Goal: Transaction & Acquisition: Purchase product/service

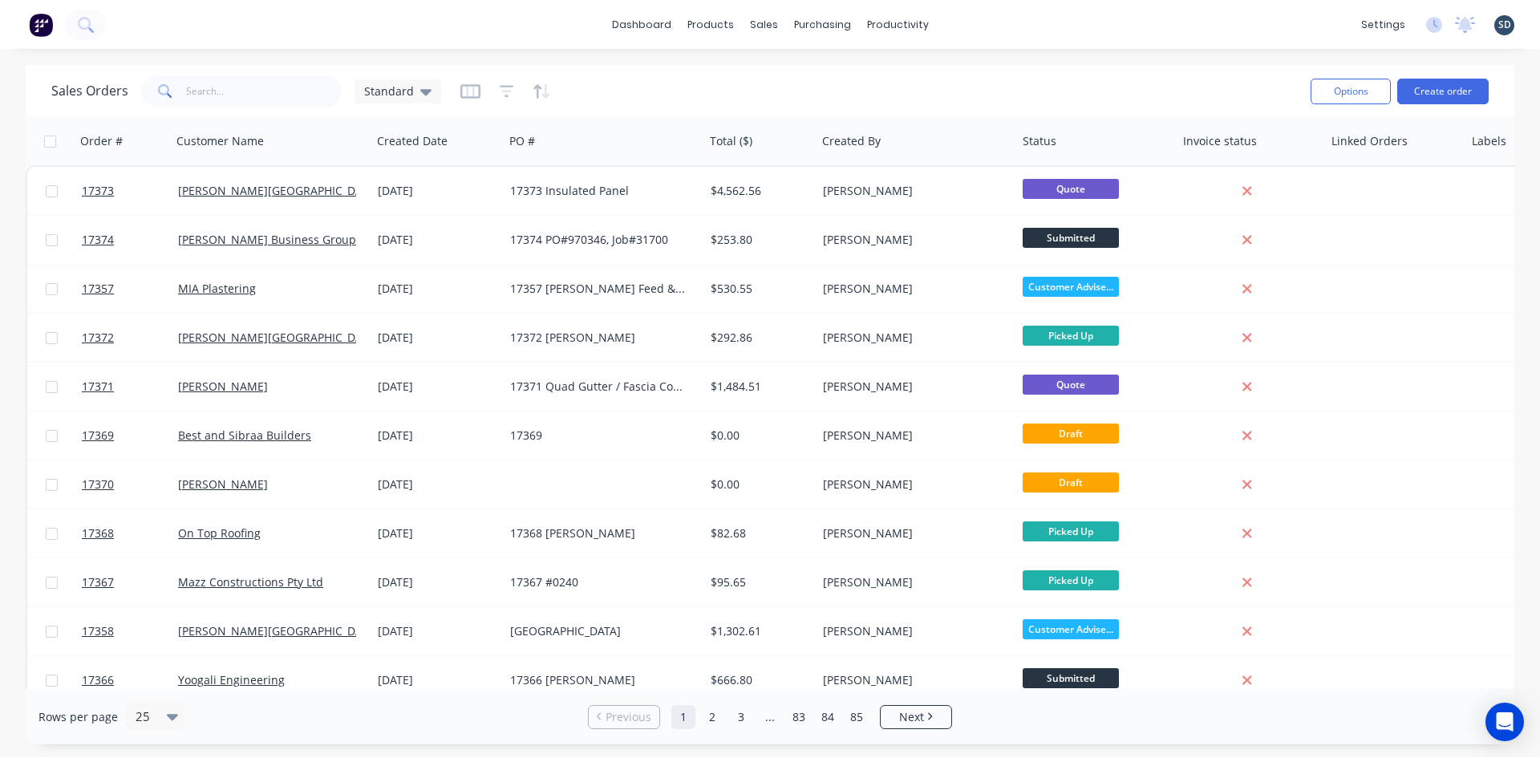
scroll to position [401, 0]
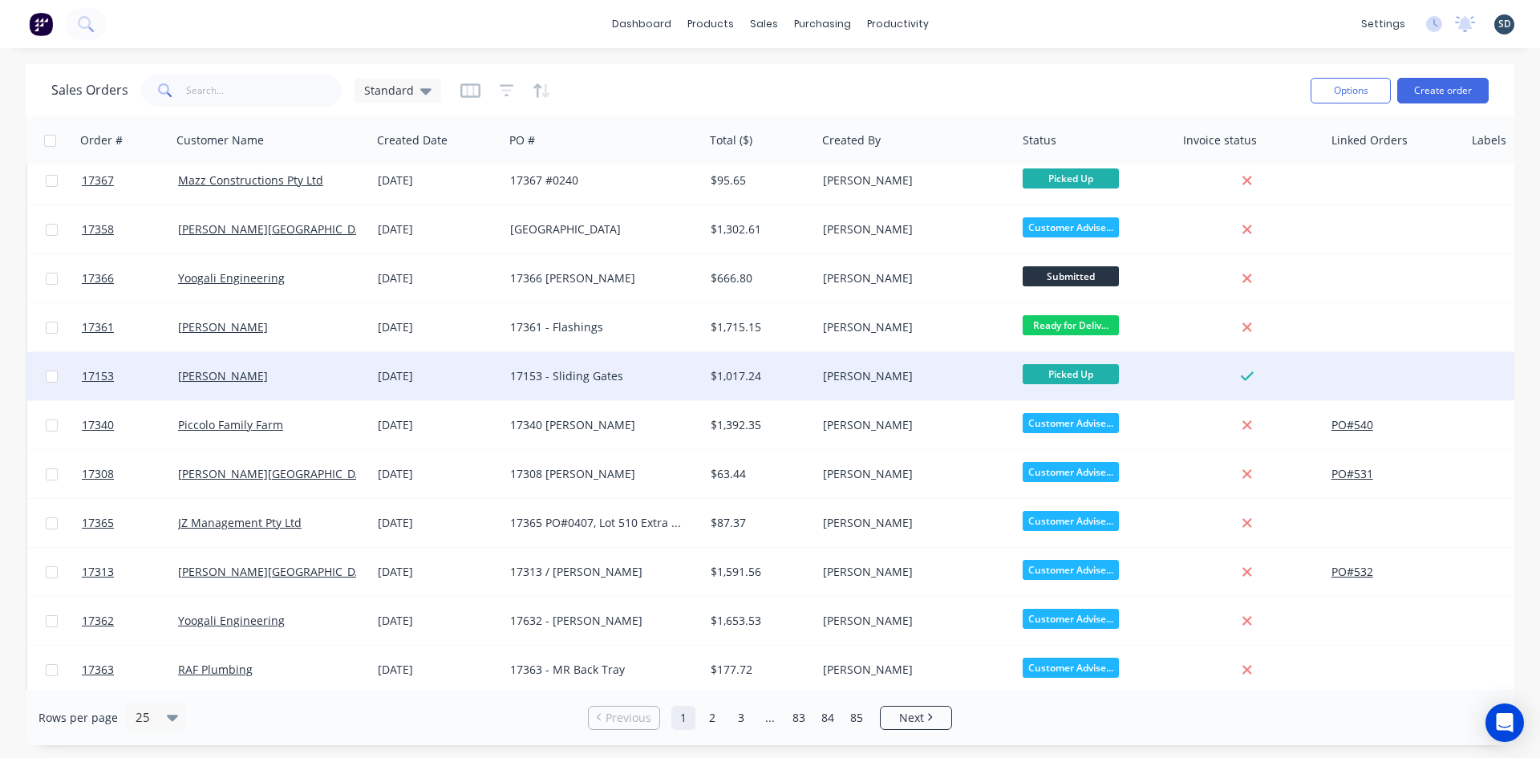
drag, startPoint x: 949, startPoint y: 247, endPoint x: 1111, endPoint y: 381, distance: 210.2
click at [1084, 306] on div "[GEOGRAPHIC_DATA][PERSON_NAME] [DATE] 17373 Insulated Panel $4,562.56 [PERSON_N…" at bounding box center [1092, 374] width 2132 height 1223
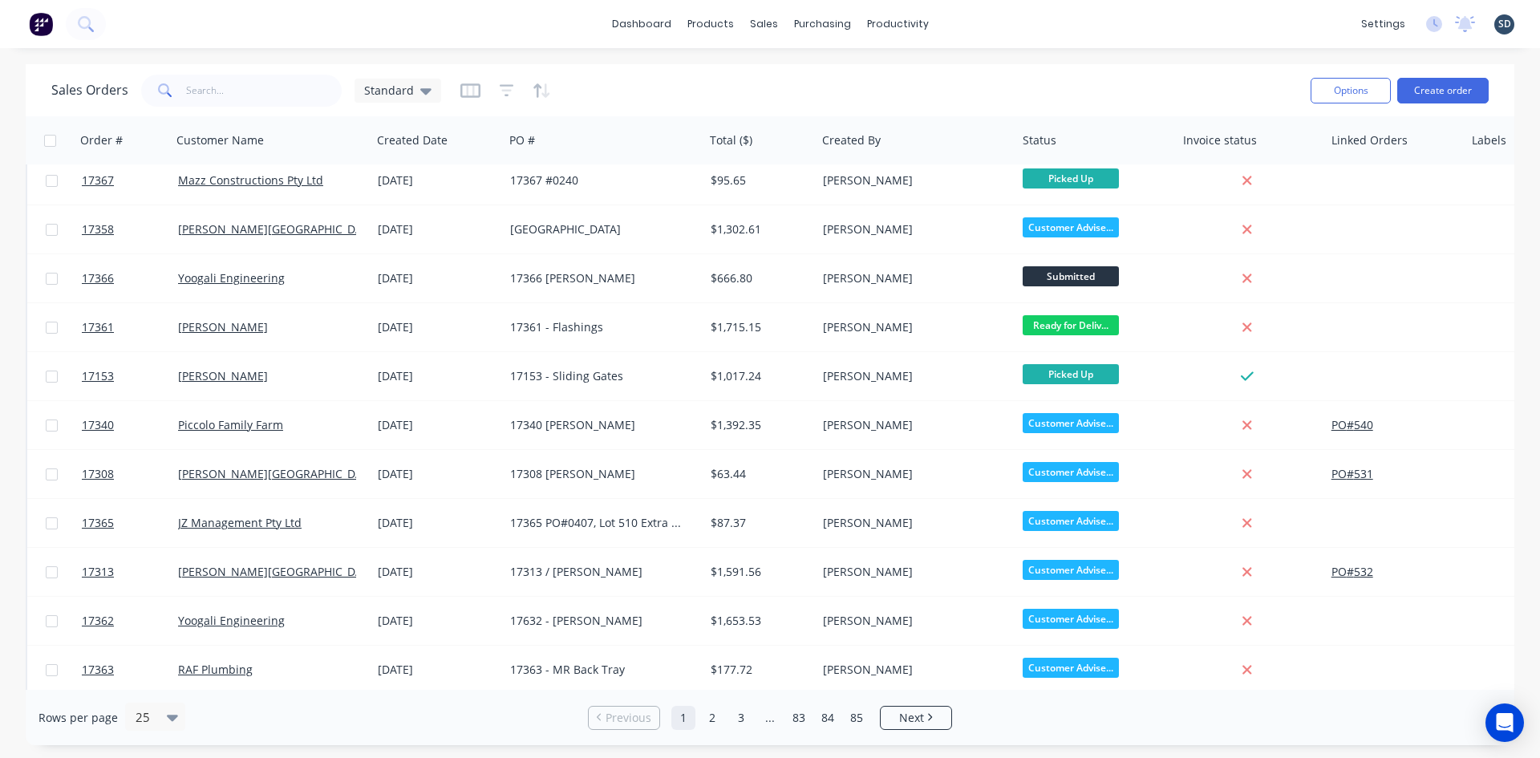
click at [974, 28] on div "dashboard products sales purchasing productivity dashboard products Product Cat…" at bounding box center [770, 24] width 1540 height 48
click at [797, 81] on div "Sales Orders" at bounding box center [823, 77] width 66 height 14
click at [237, 83] on input "text" at bounding box center [264, 91] width 156 height 32
type input "[PERSON_NAME]"
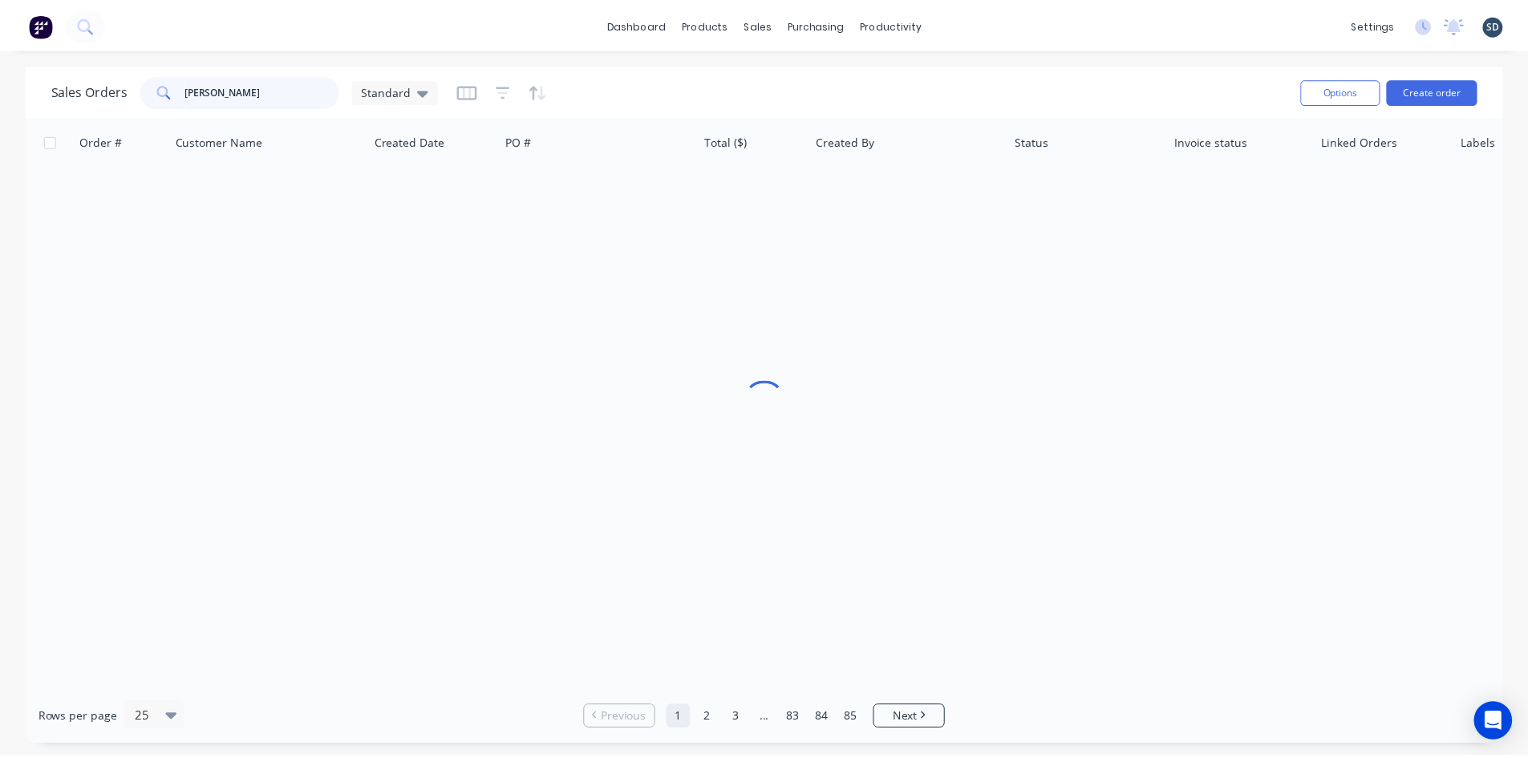
scroll to position [0, 0]
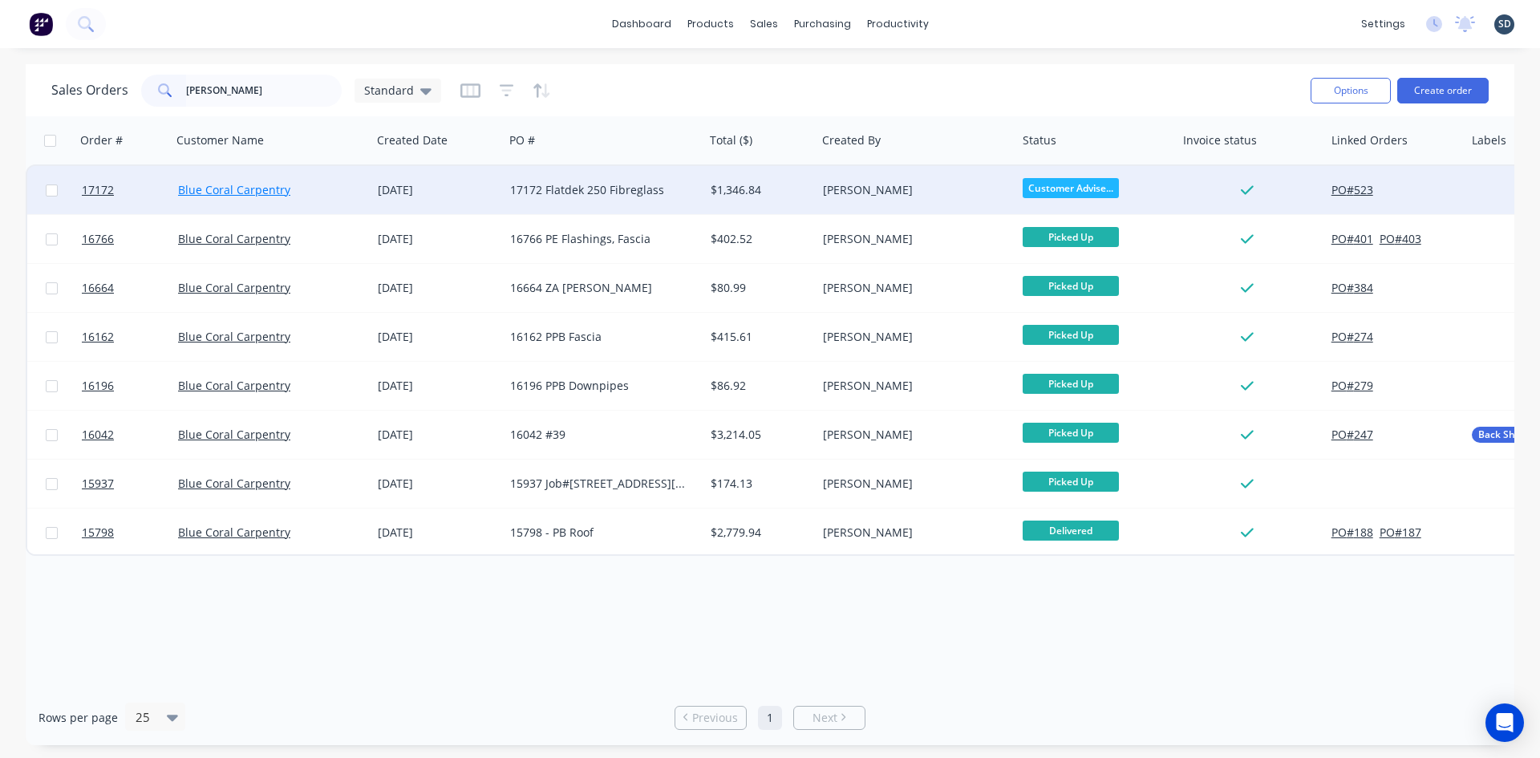
click at [265, 186] on link "Blue Coral Carpentry" at bounding box center [234, 189] width 112 height 15
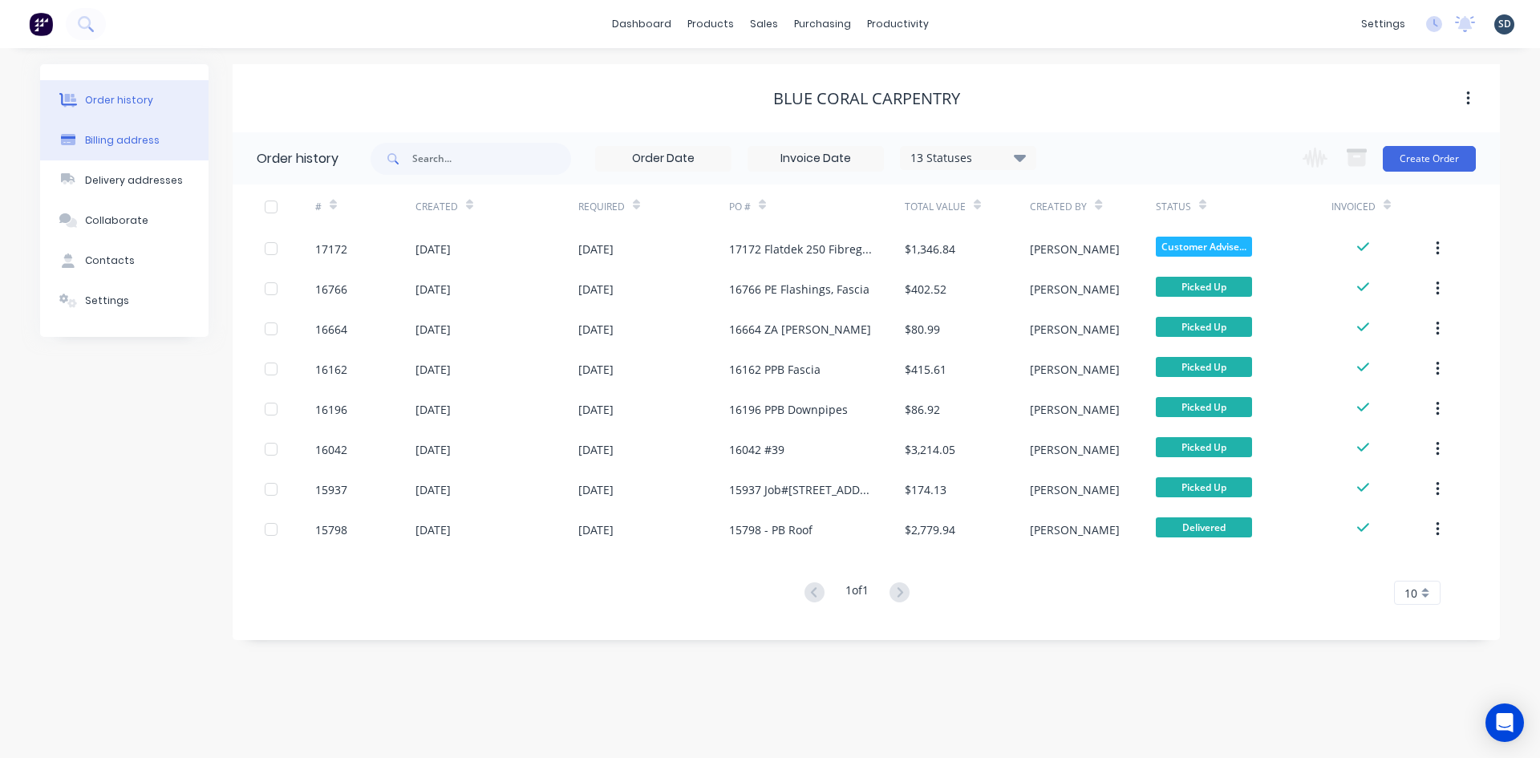
click at [114, 144] on div "Billing address" at bounding box center [122, 140] width 75 height 14
select select "AU"
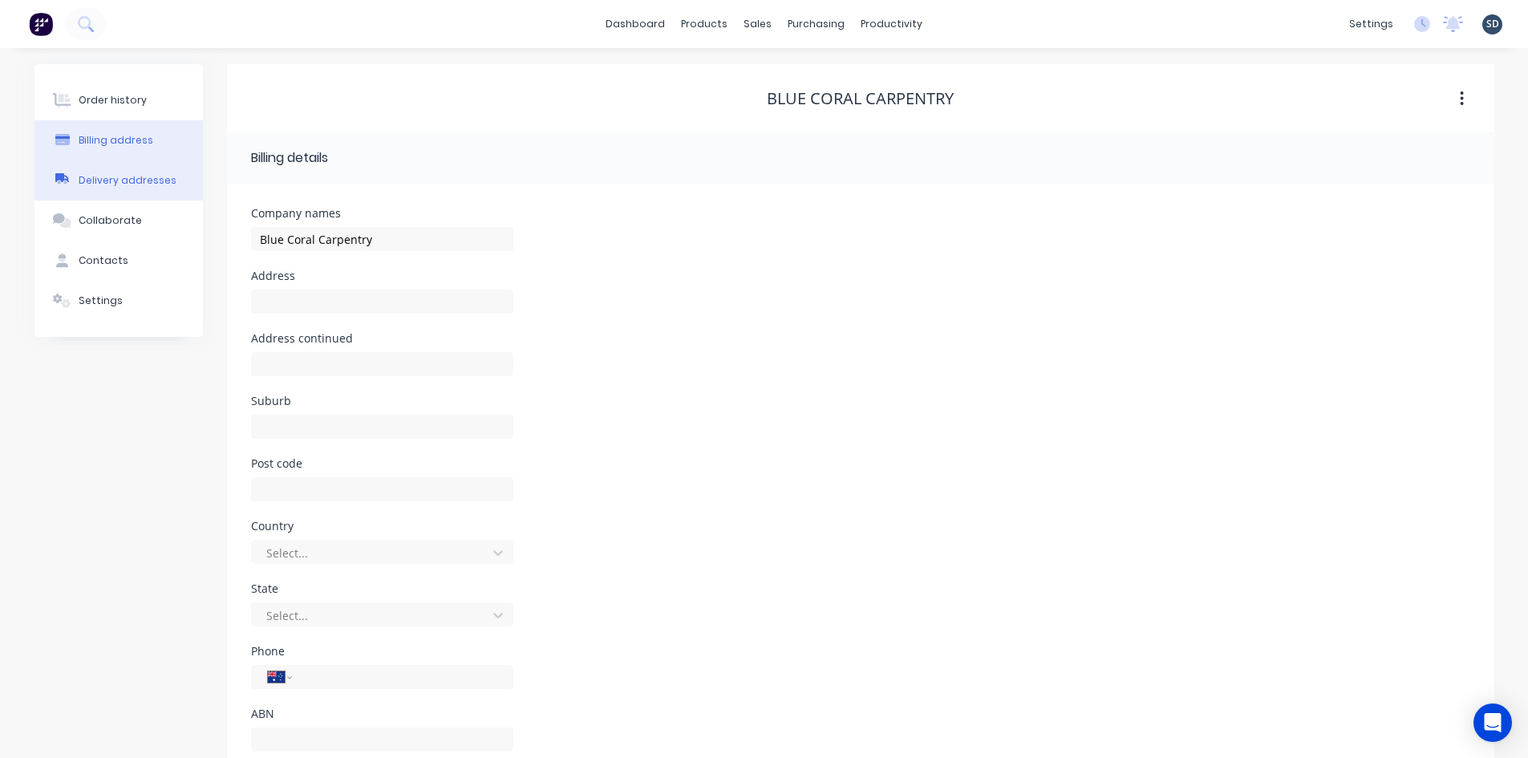
click at [110, 107] on div "Order history" at bounding box center [113, 100] width 68 height 14
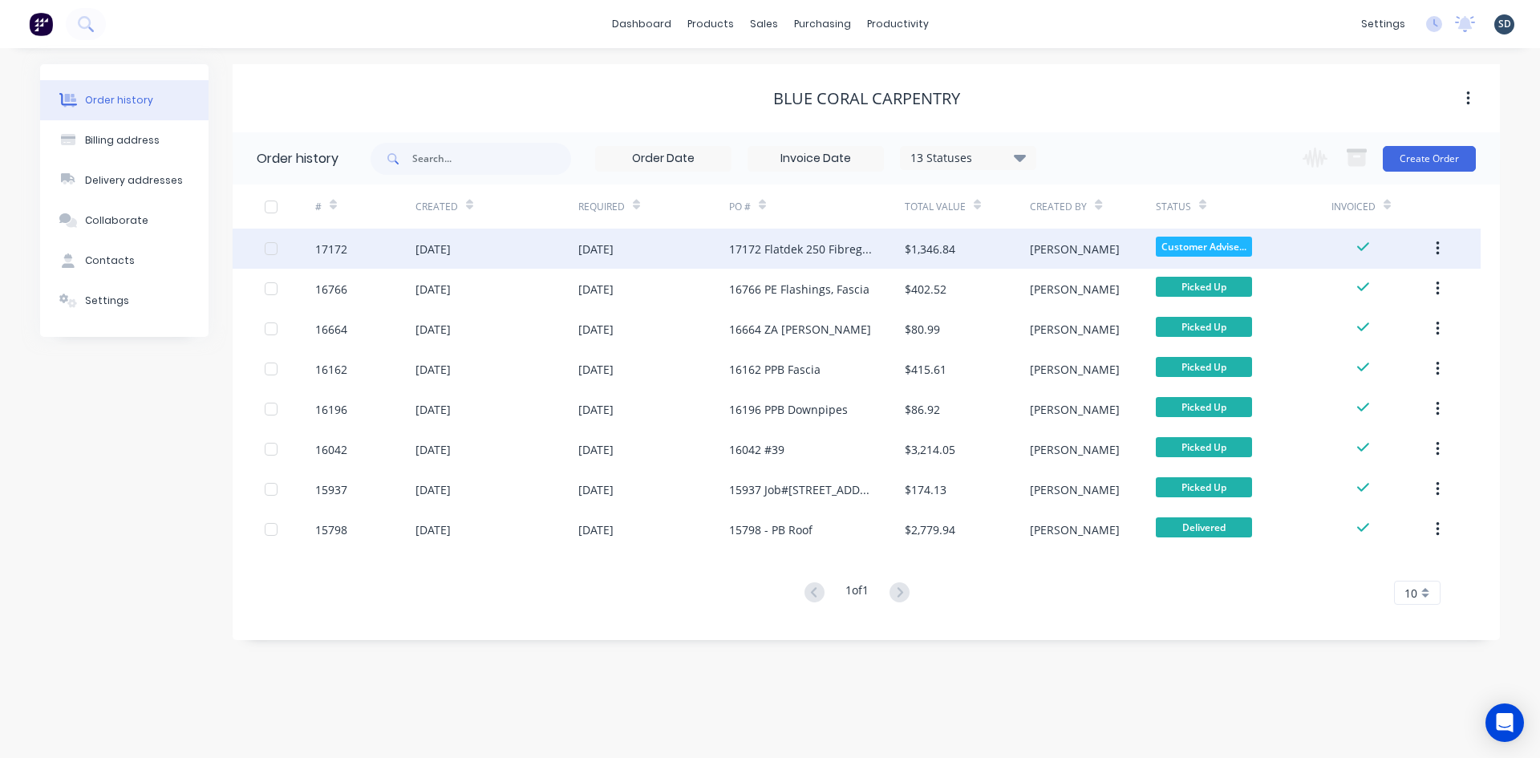
click at [642, 247] on div "[DATE]" at bounding box center [653, 249] width 151 height 40
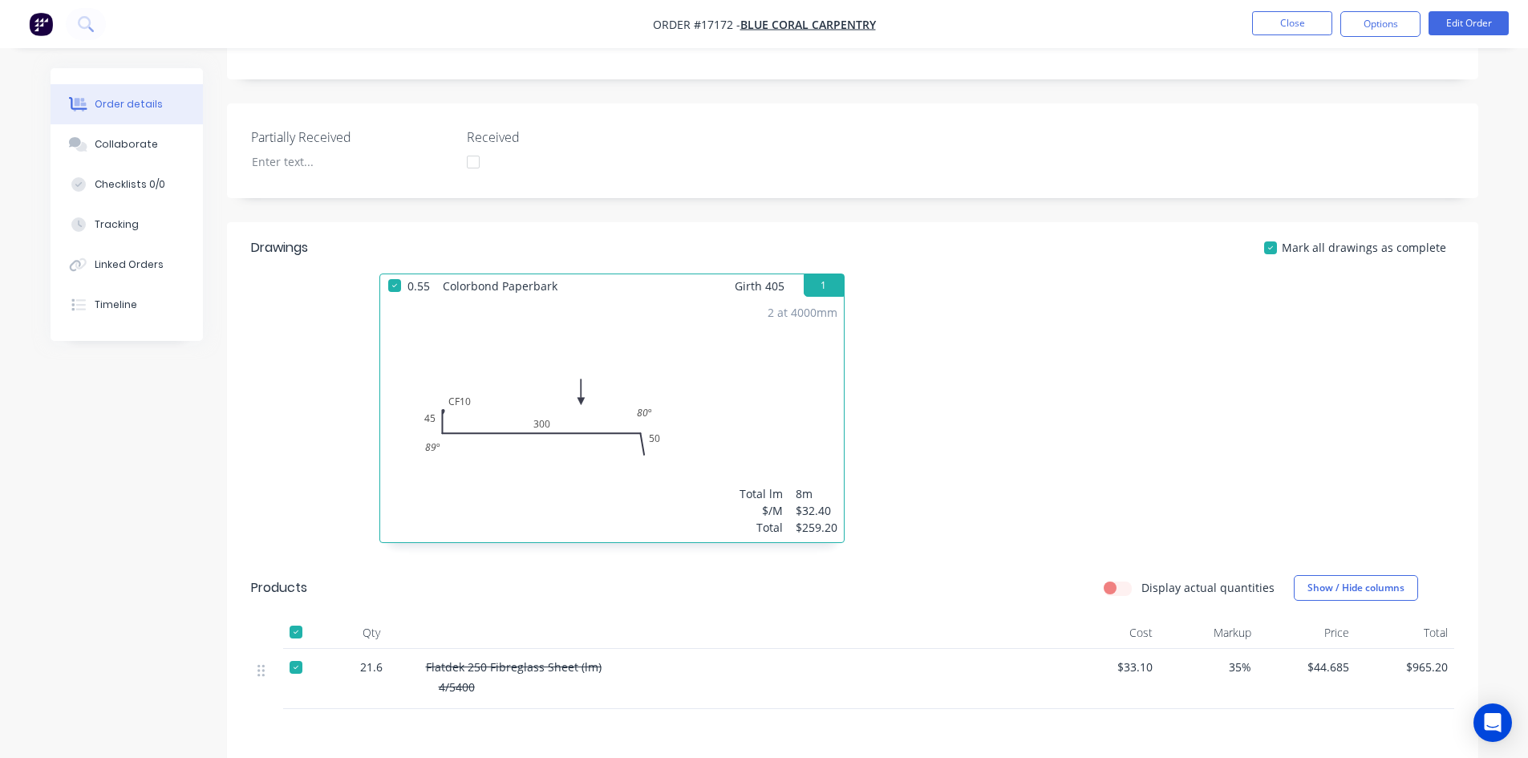
scroll to position [18, 0]
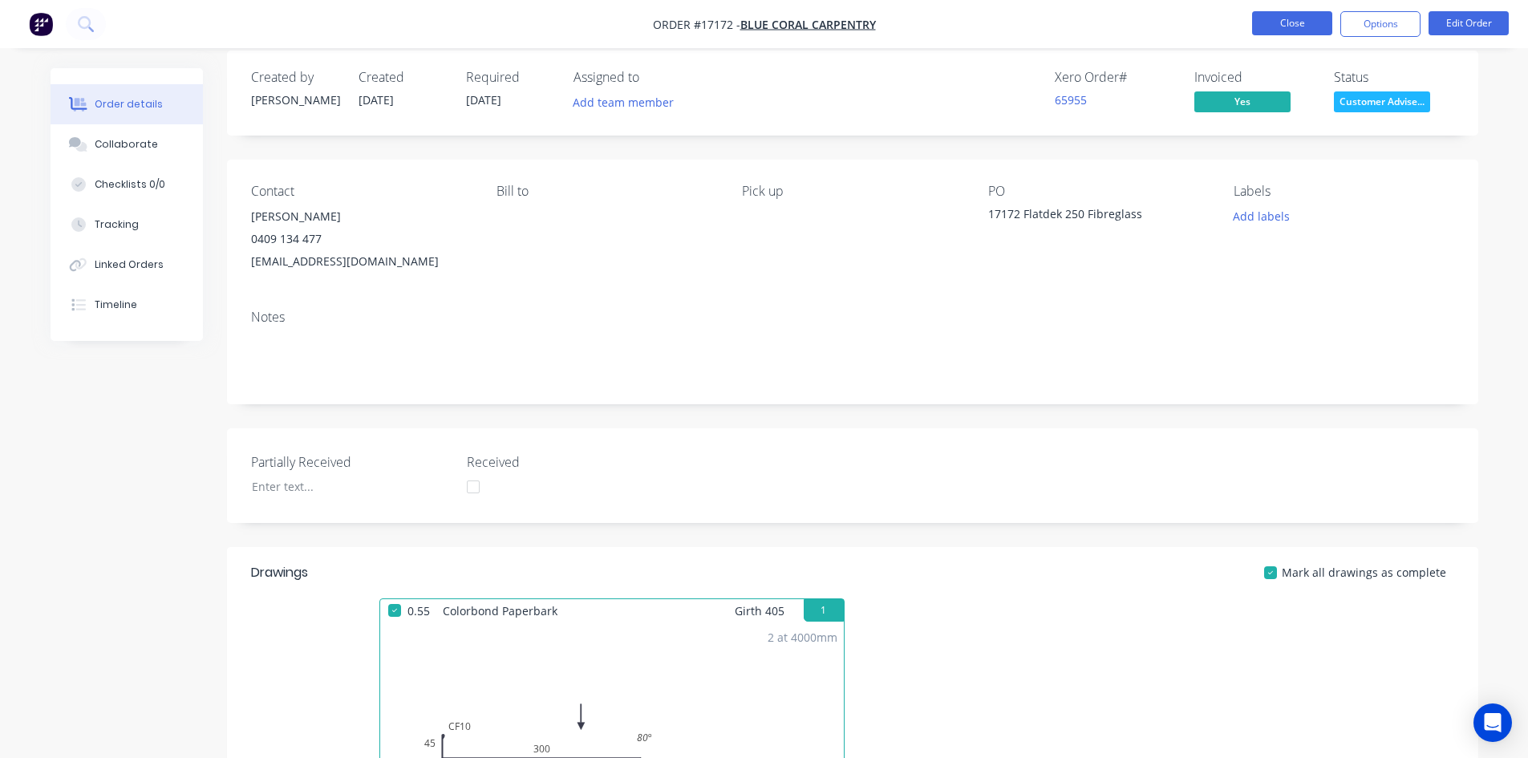
click at [1309, 14] on button "Close" at bounding box center [1292, 23] width 80 height 24
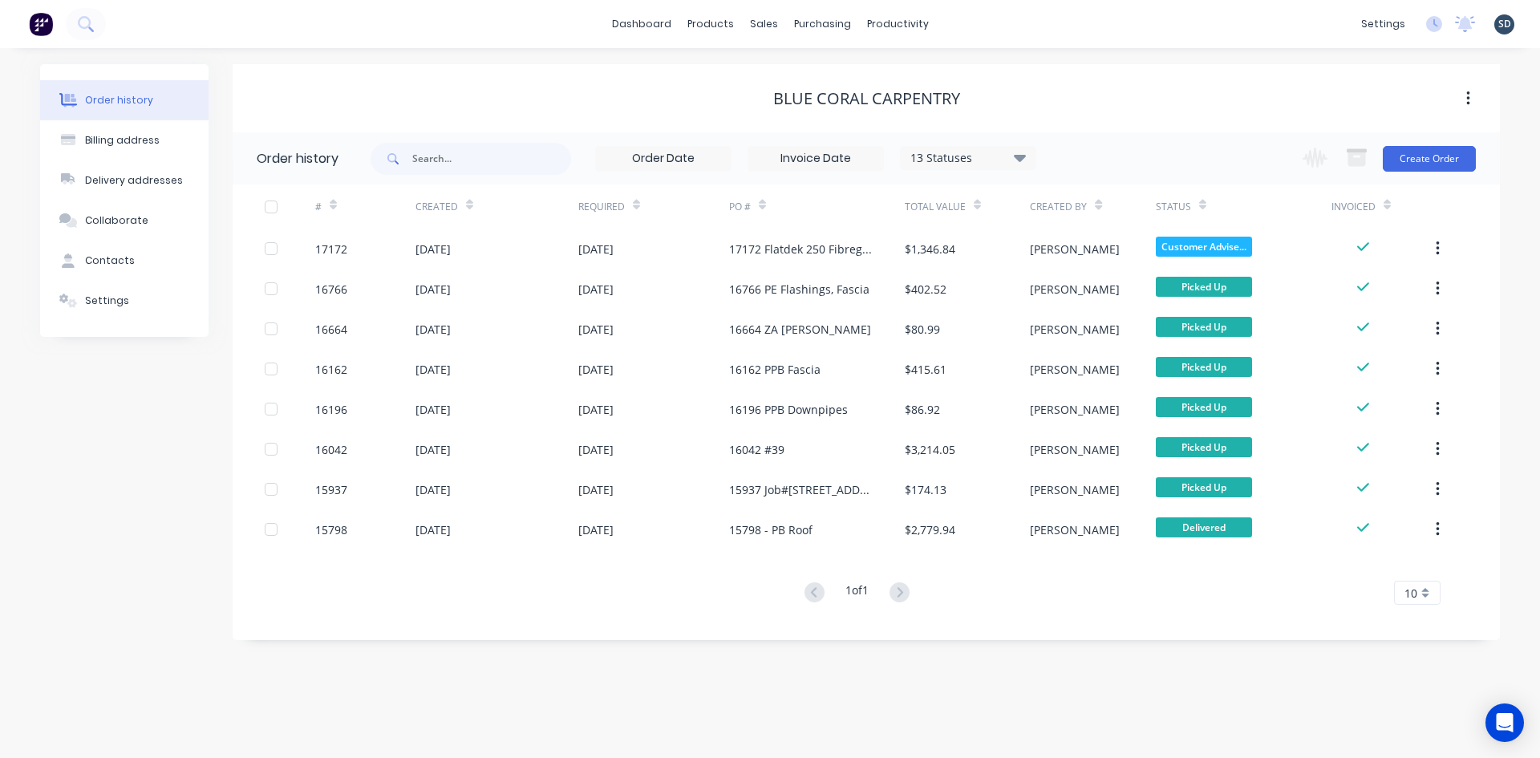
drag, startPoint x: 994, startPoint y: 20, endPoint x: 985, endPoint y: 19, distance: 9.7
click at [986, 19] on div "dashboard products sales purchasing productivity dashboard products Product Cat…" at bounding box center [770, 24] width 1540 height 48
click at [982, 19] on div "dashboard products sales purchasing productivity dashboard products Product Cat…" at bounding box center [770, 24] width 1540 height 48
click at [987, 23] on div "dashboard products sales purchasing productivity dashboard products Product Cat…" at bounding box center [770, 24] width 1540 height 48
click at [975, 22] on div "dashboard products sales purchasing productivity dashboard products Product Cat…" at bounding box center [770, 24] width 1540 height 48
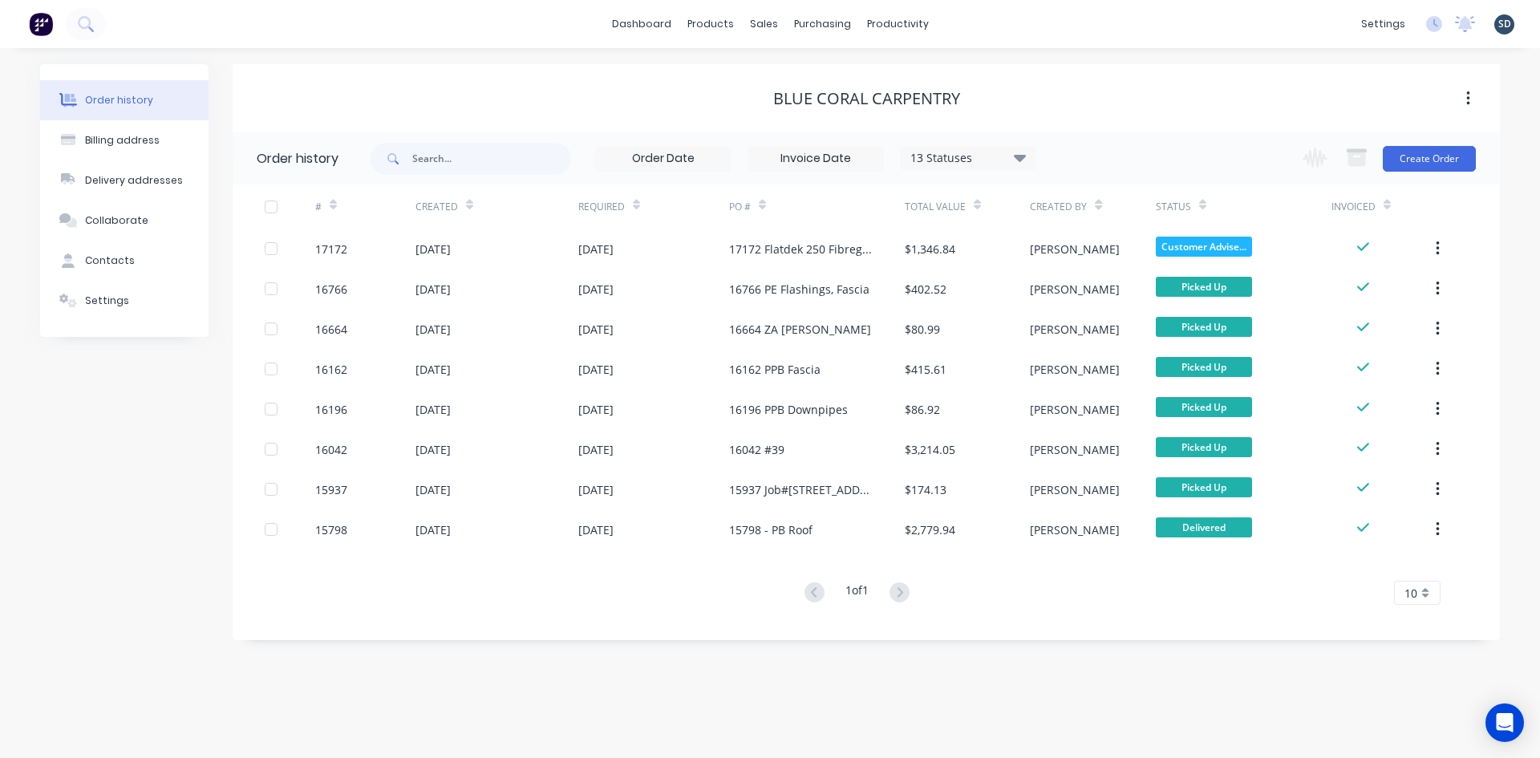
click at [978, 20] on div "dashboard products sales purchasing productivity dashboard products Product Cat…" at bounding box center [770, 24] width 1540 height 48
click at [987, 22] on div "dashboard products sales purchasing productivity dashboard products Product Cat…" at bounding box center [770, 24] width 1540 height 48
click at [982, 23] on div "dashboard products sales purchasing productivity dashboard products Product Cat…" at bounding box center [770, 24] width 1540 height 48
click at [977, 31] on div "dashboard products sales purchasing productivity dashboard products Product Cat…" at bounding box center [770, 24] width 1540 height 48
click at [980, 25] on div "dashboard products sales purchasing productivity dashboard products Product Cat…" at bounding box center [770, 24] width 1540 height 48
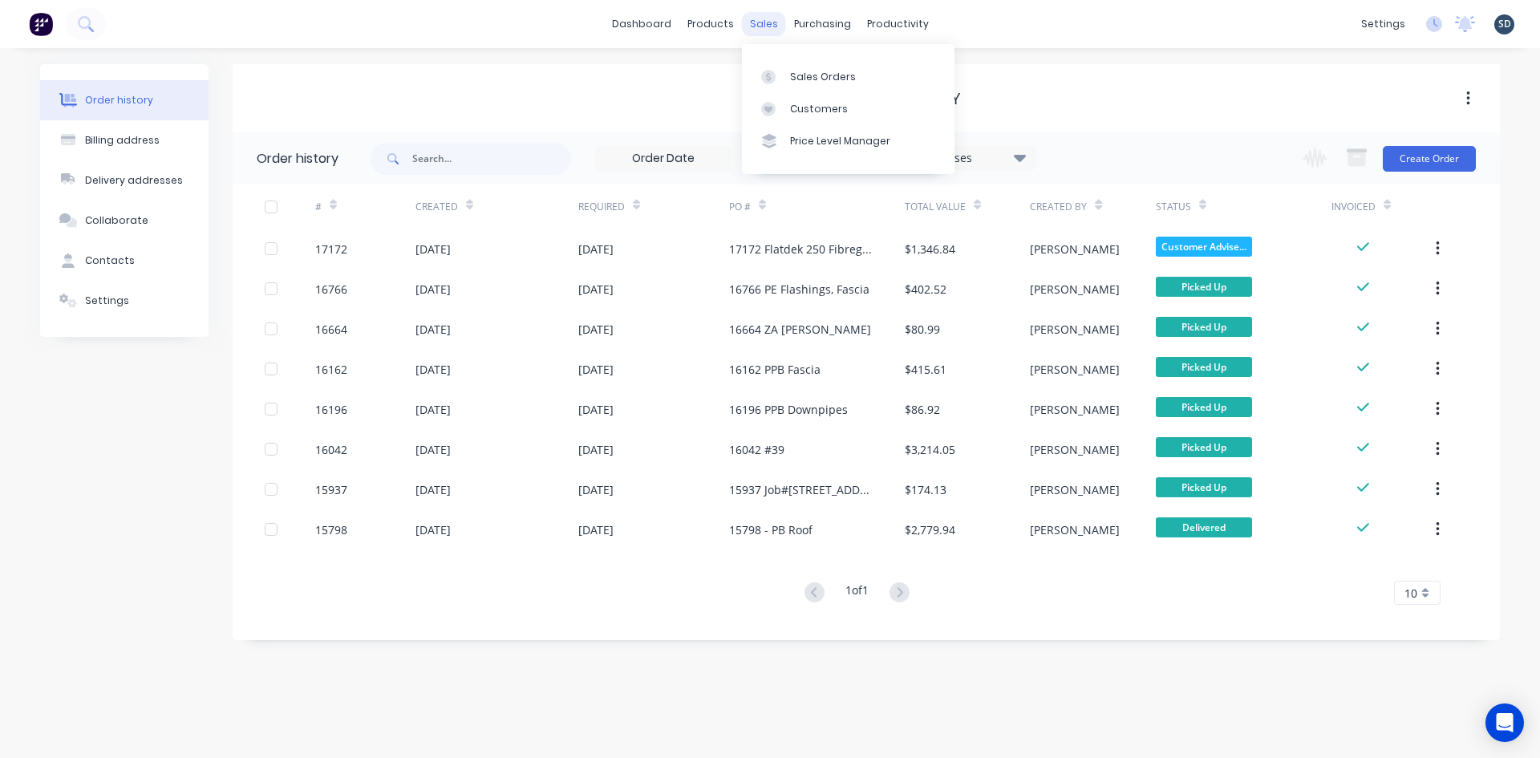
click at [754, 24] on div "sales" at bounding box center [764, 24] width 44 height 24
click at [847, 103] on link "Customers" at bounding box center [848, 109] width 213 height 32
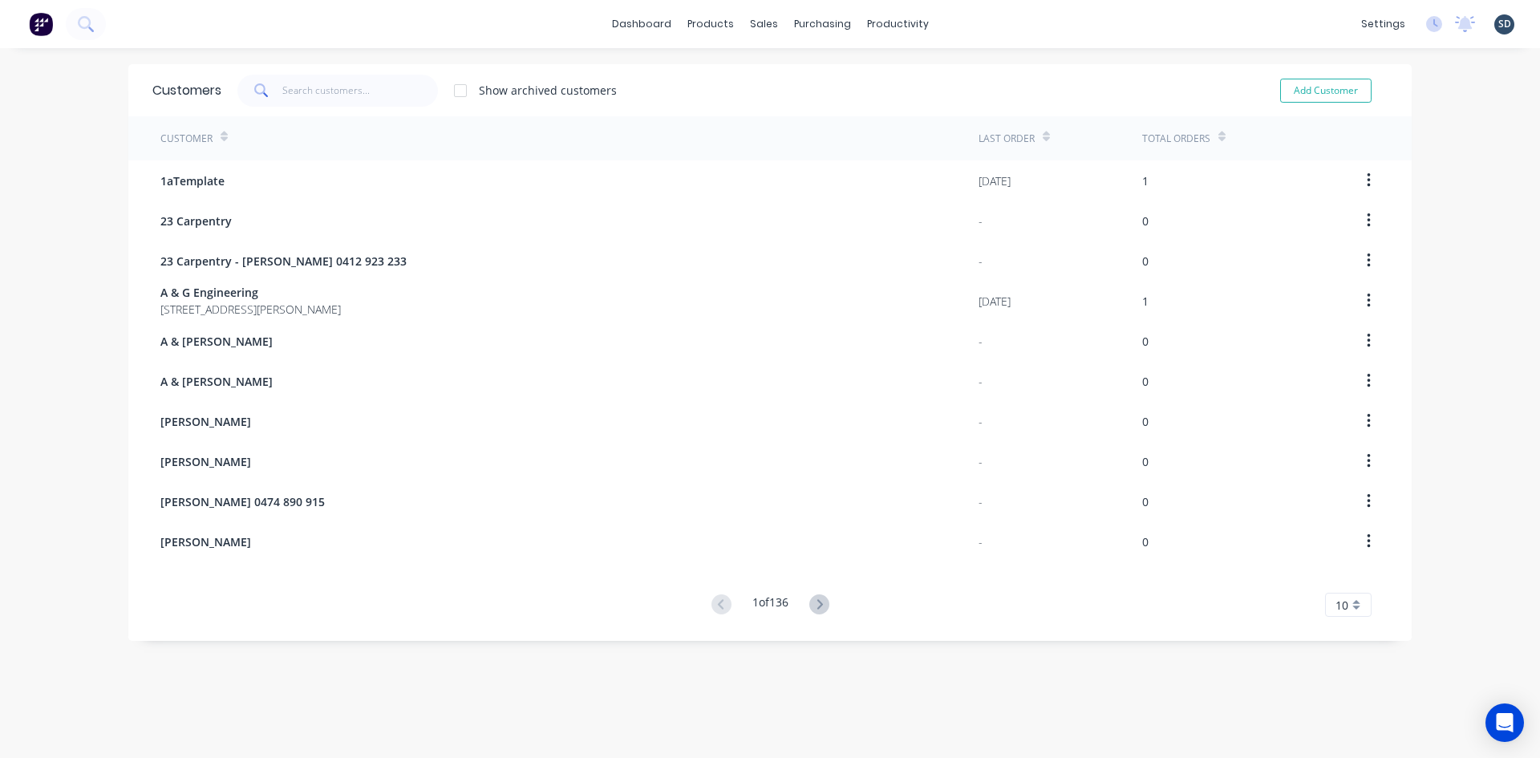
click at [315, 76] on div "Customers Show archived customers Add Customer" at bounding box center [769, 90] width 1283 height 52
click at [282, 89] on input "text" at bounding box center [360, 91] width 156 height 32
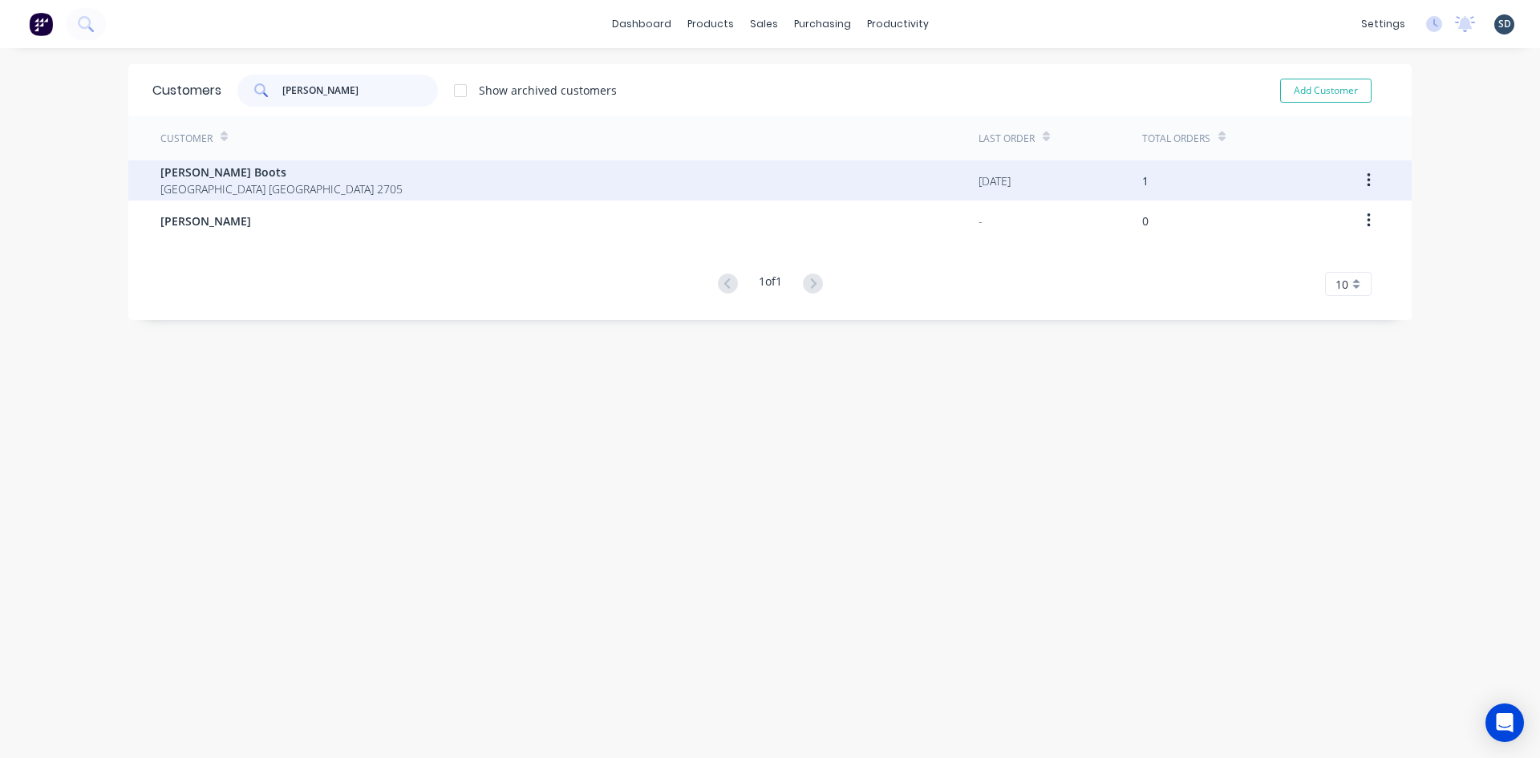
type input "[PERSON_NAME]"
click at [259, 183] on span "[GEOGRAPHIC_DATA] [GEOGRAPHIC_DATA] 2705" at bounding box center [281, 188] width 242 height 17
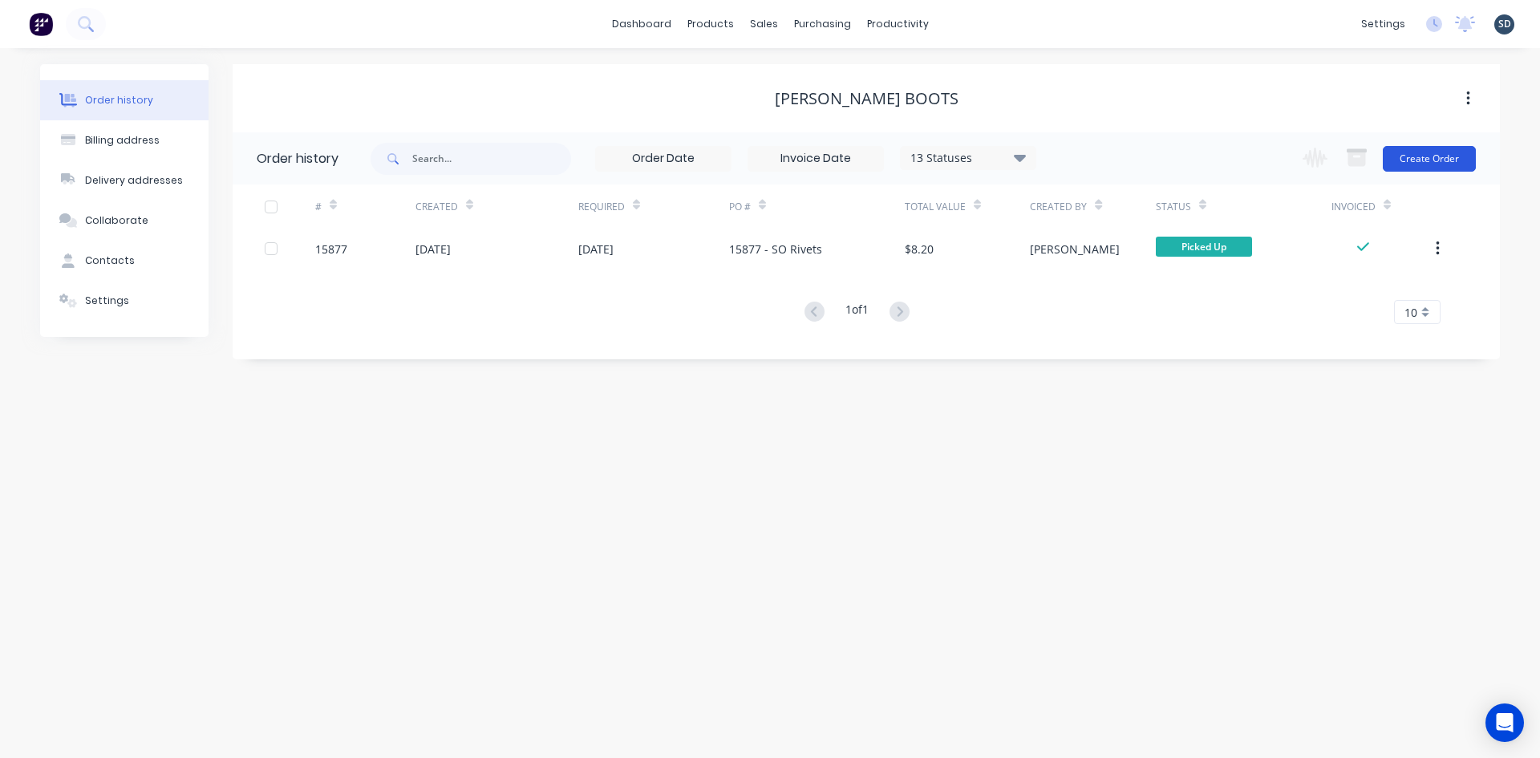
click at [1441, 161] on button "Create Order" at bounding box center [1429, 159] width 93 height 26
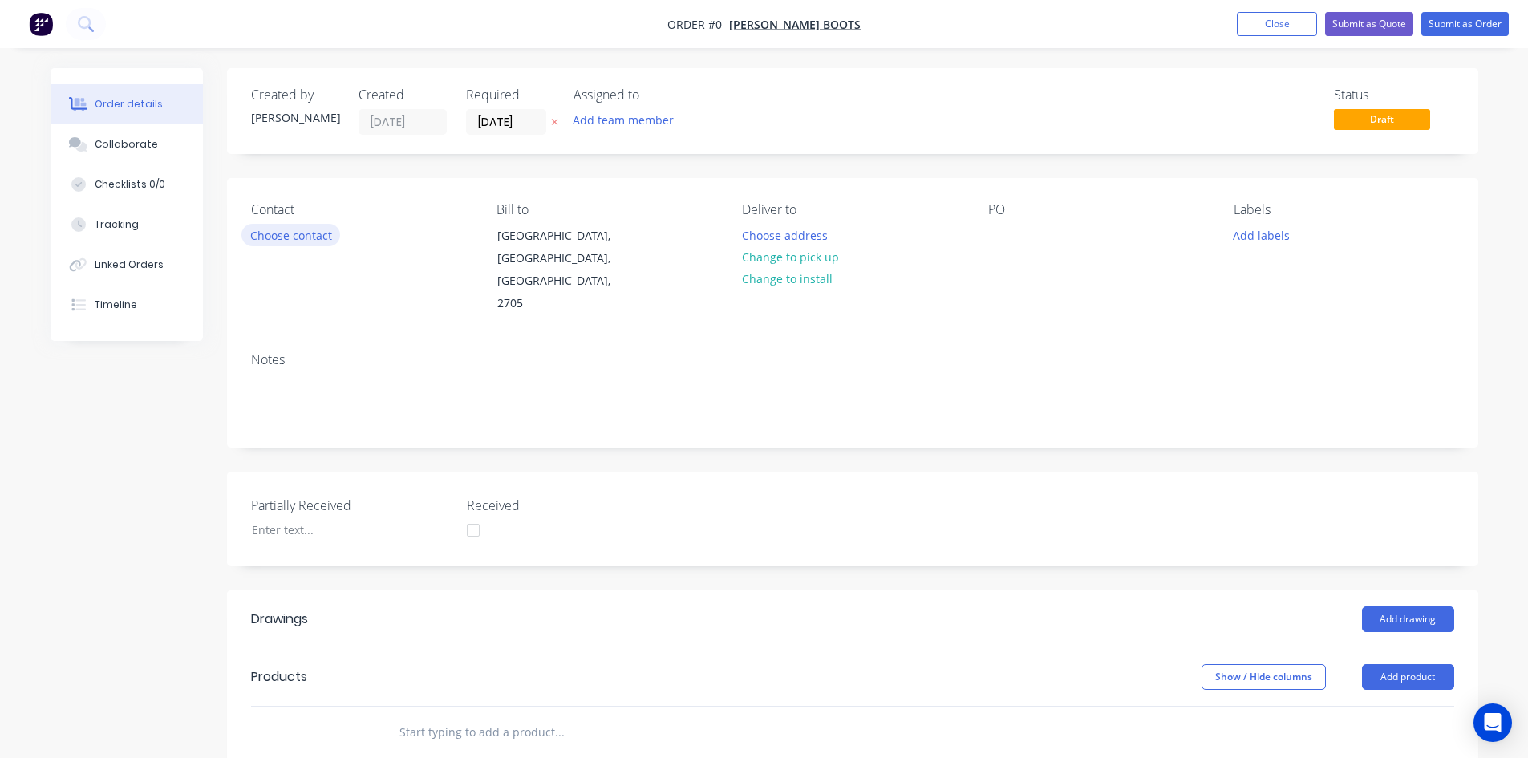
click at [286, 242] on button "Choose contact" at bounding box center [290, 235] width 99 height 22
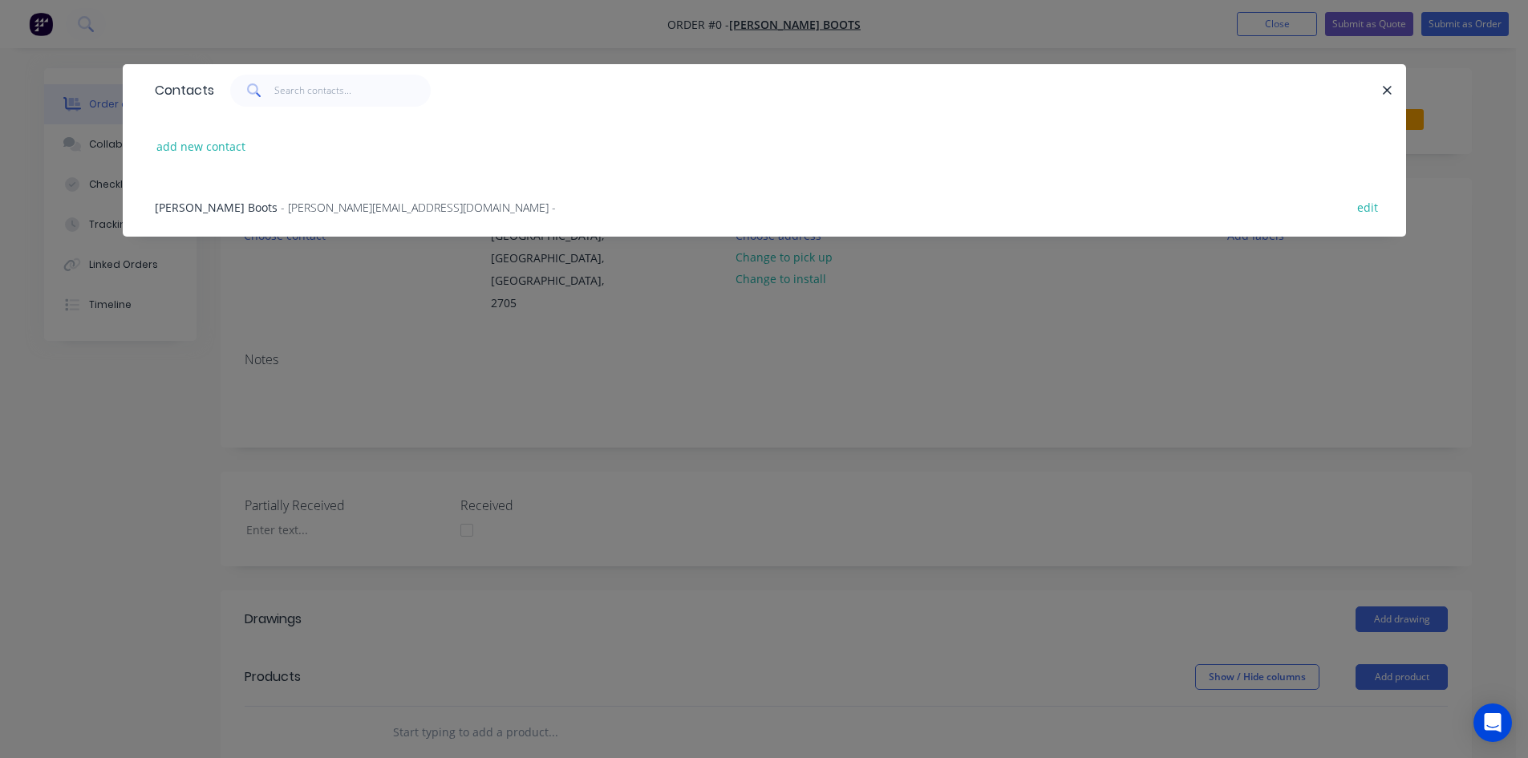
click at [281, 205] on span "- [PERSON_NAME][EMAIL_ADDRESS][DOMAIN_NAME] -" at bounding box center [418, 207] width 275 height 15
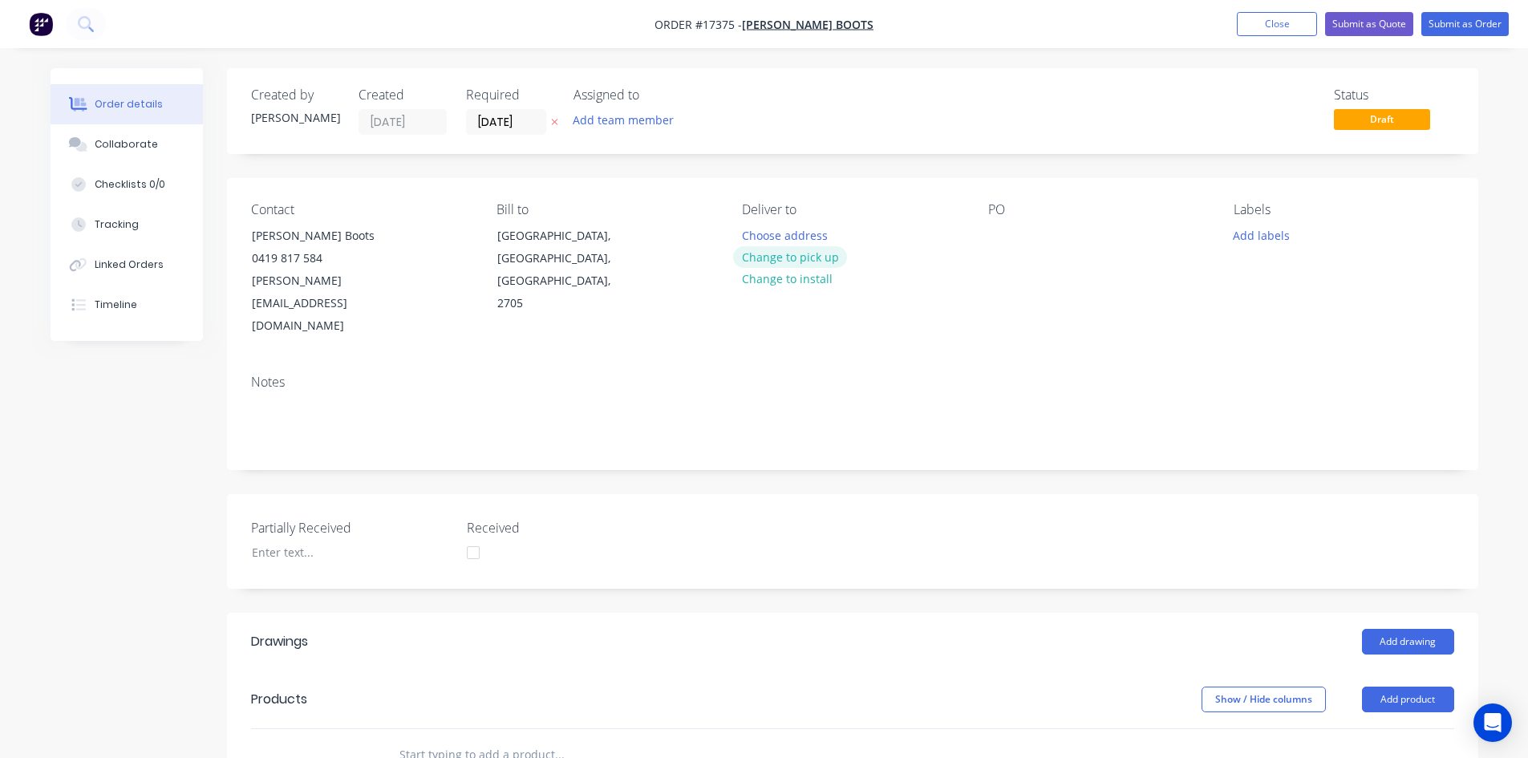
click at [808, 261] on button "Change to pick up" at bounding box center [790, 257] width 114 height 22
click at [1001, 241] on div at bounding box center [1001, 235] width 26 height 23
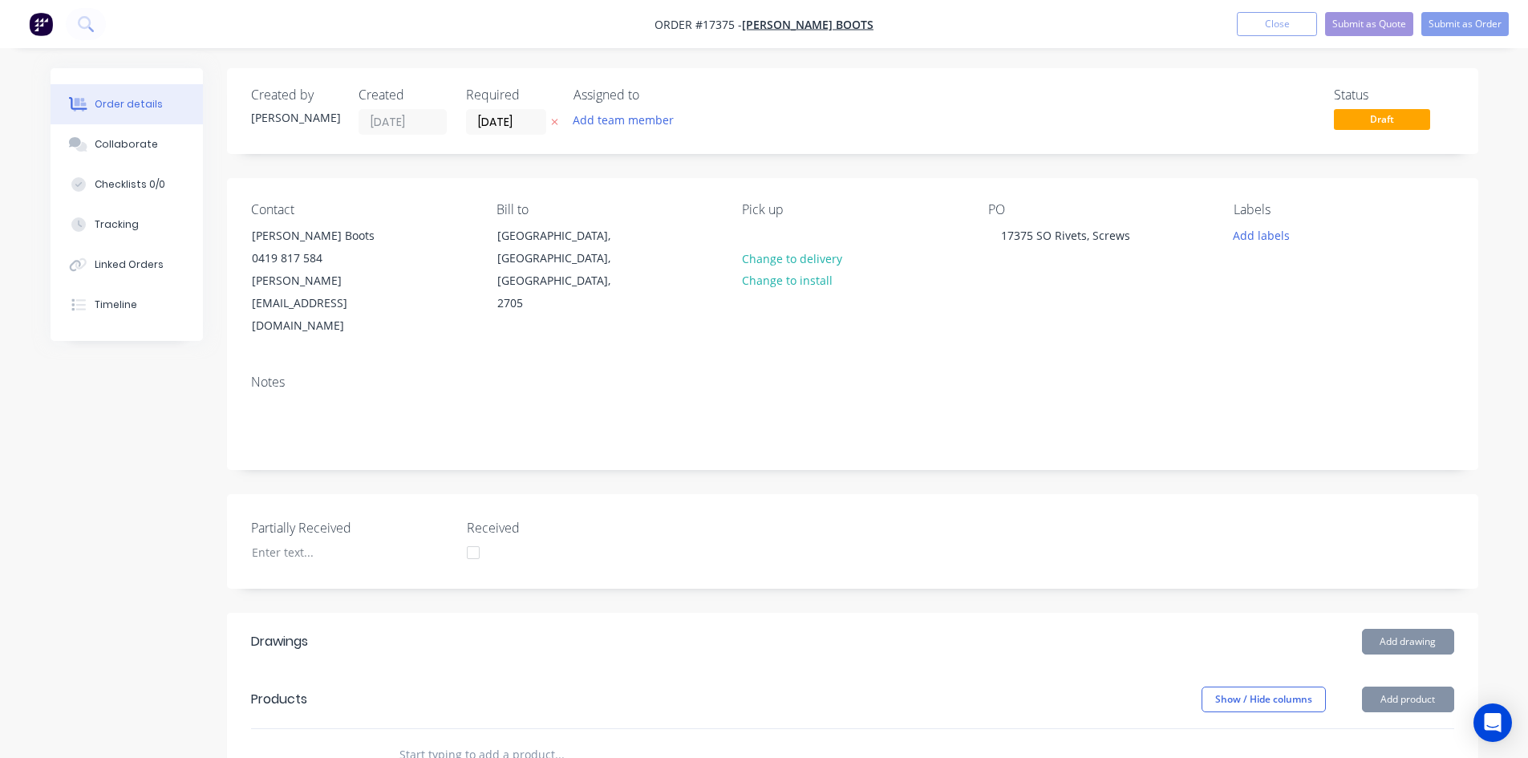
click at [715, 375] on div "Notes" at bounding box center [852, 382] width 1203 height 15
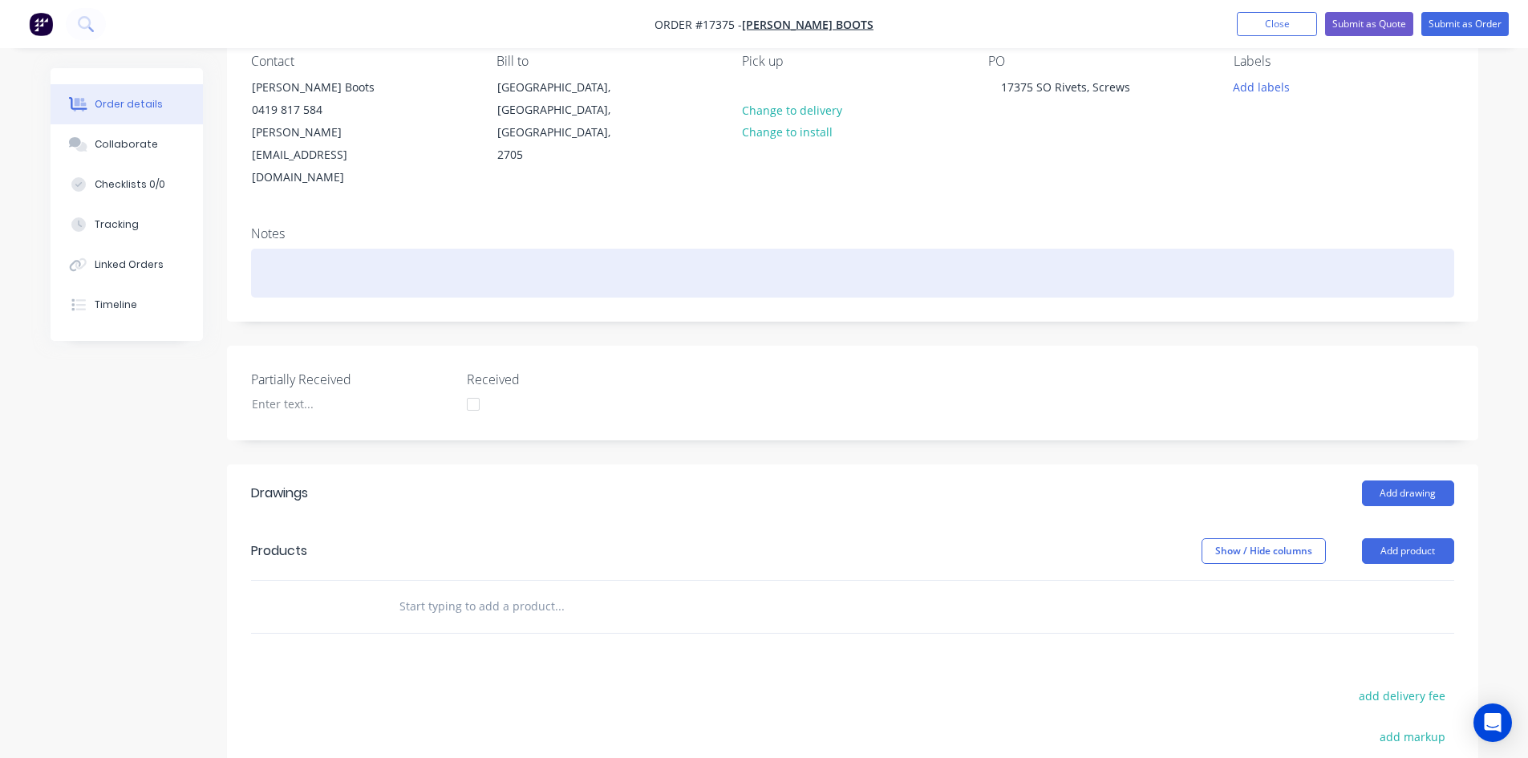
scroll to position [241, 0]
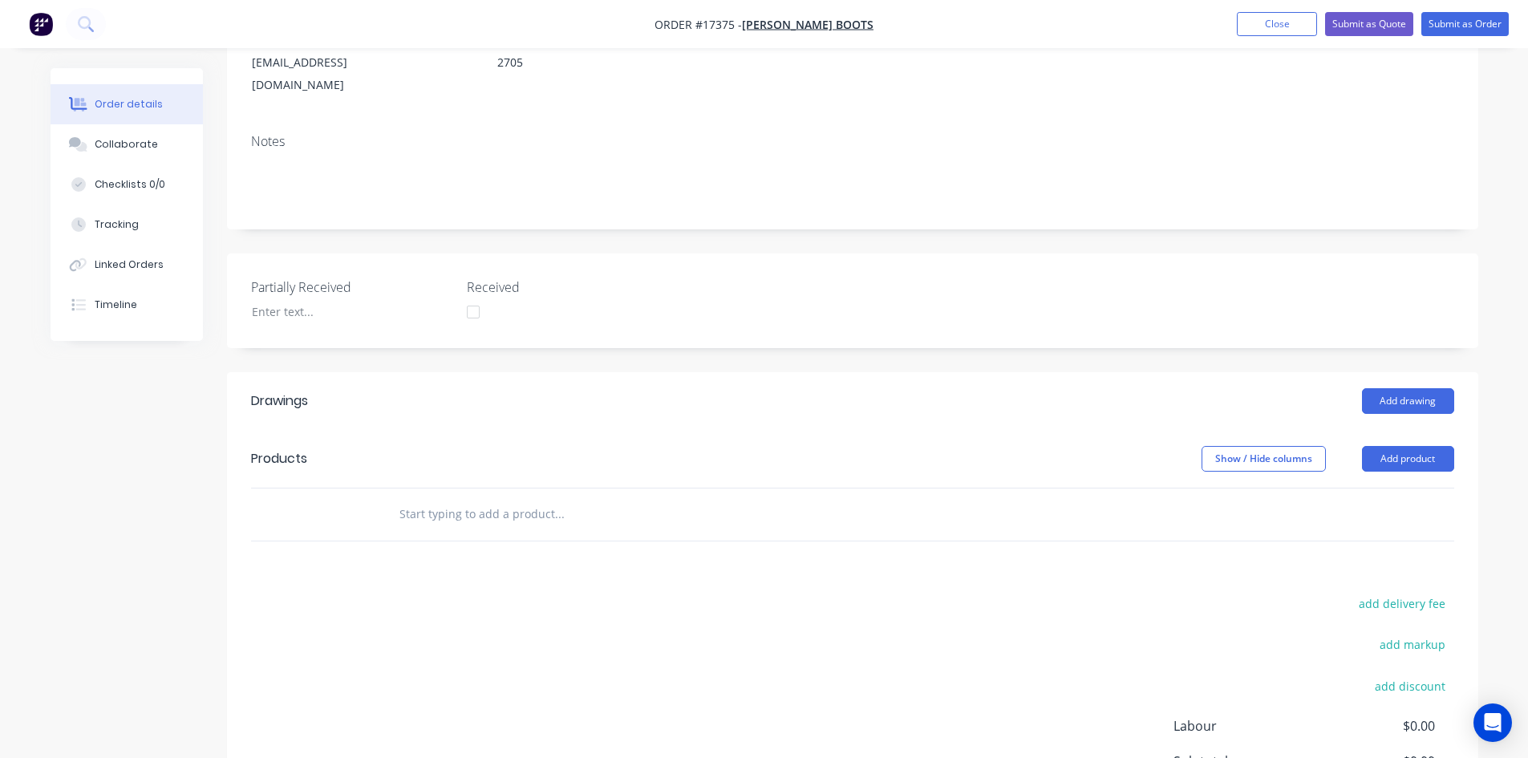
click at [478, 498] on input "text" at bounding box center [559, 514] width 321 height 32
click at [1427, 446] on button "Add product" at bounding box center [1408, 459] width 92 height 26
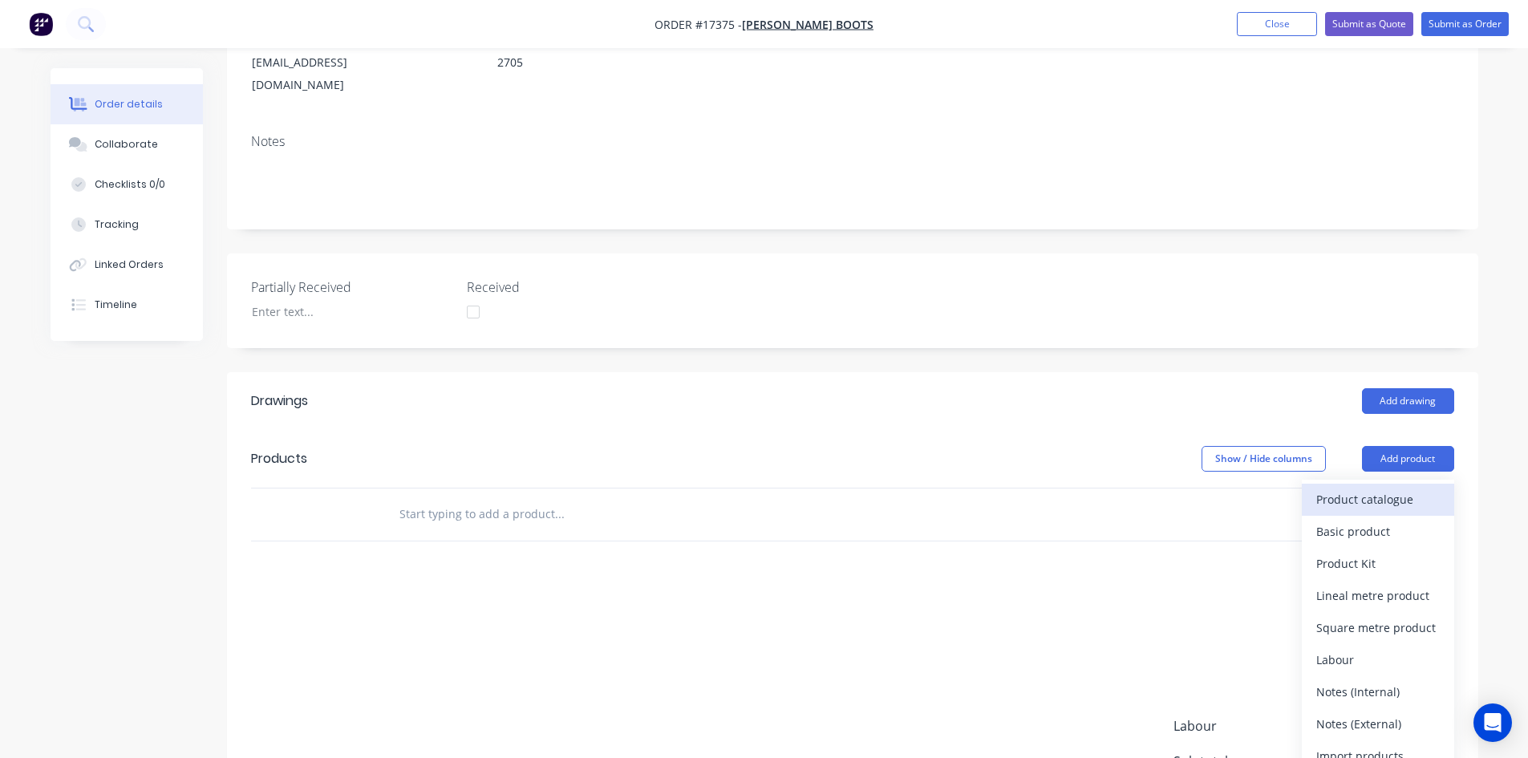
click at [1388, 488] on div "Product catalogue" at bounding box center [1377, 499] width 123 height 23
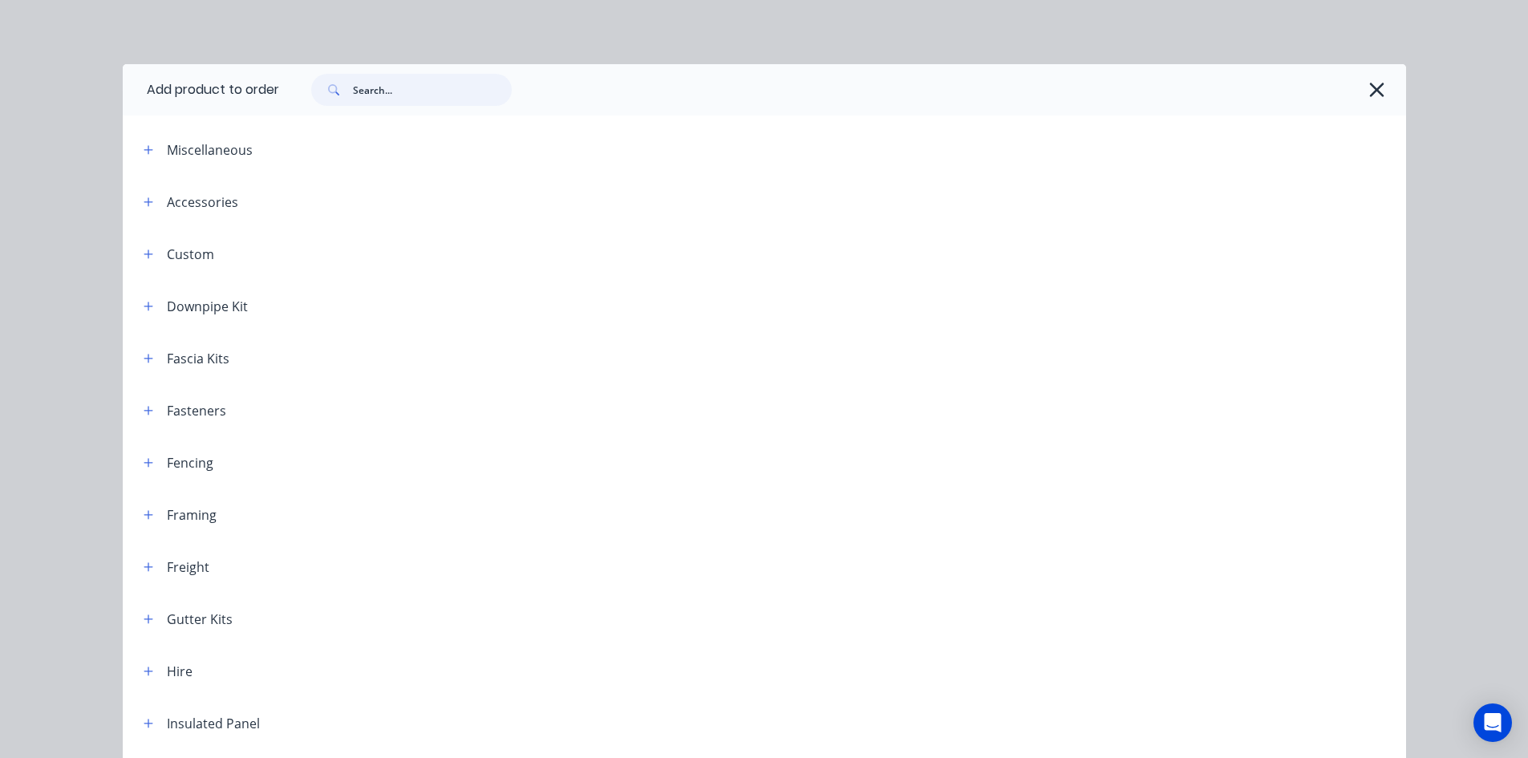
click at [390, 90] on input "text" at bounding box center [432, 90] width 159 height 32
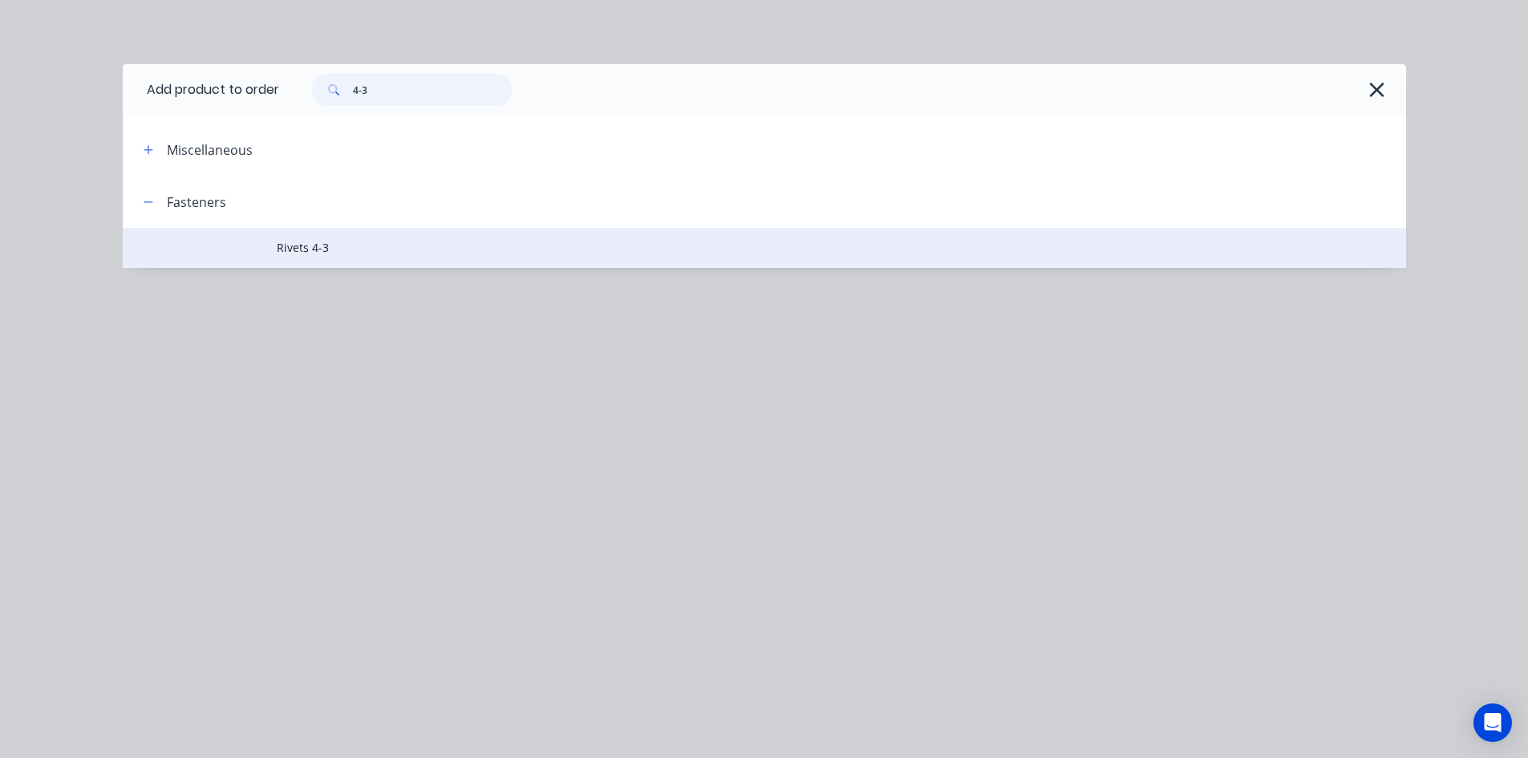
type input "4-3"
click at [354, 245] on span "Rivets 4-3" at bounding box center [728, 247] width 903 height 17
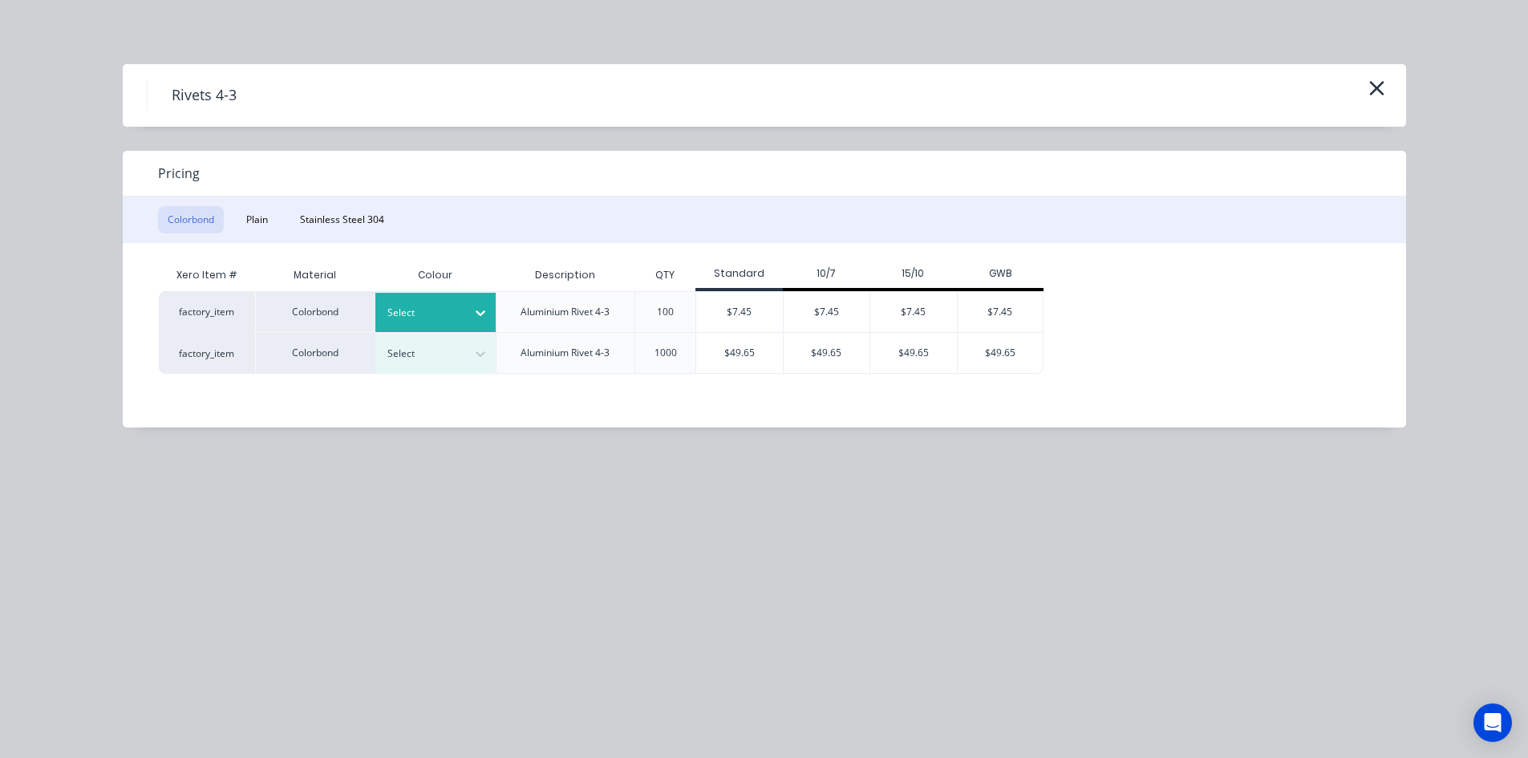
click at [455, 315] on div at bounding box center [423, 313] width 72 height 18
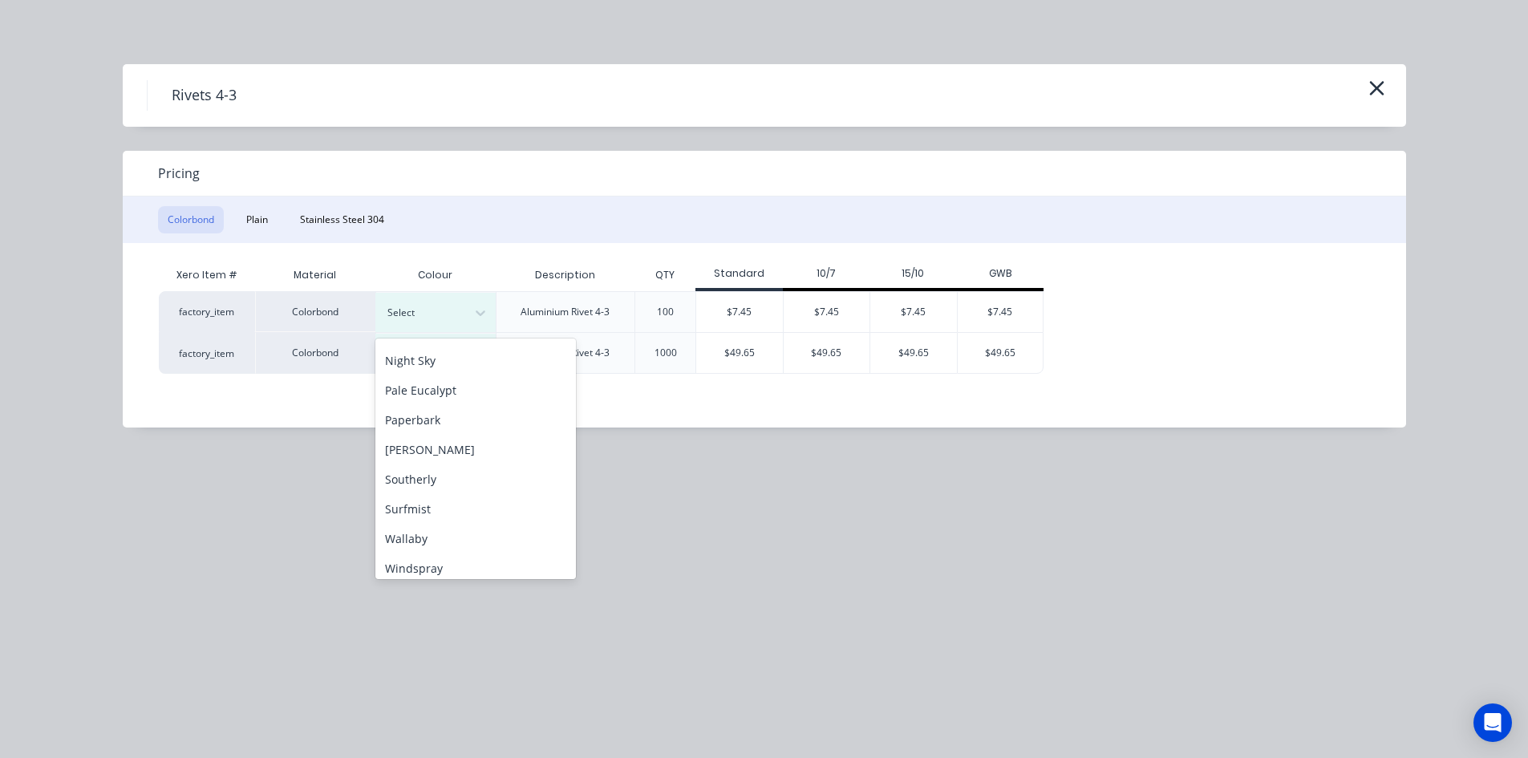
scroll to position [448, 0]
click at [466, 443] on div "Southerly" at bounding box center [475, 442] width 200 height 30
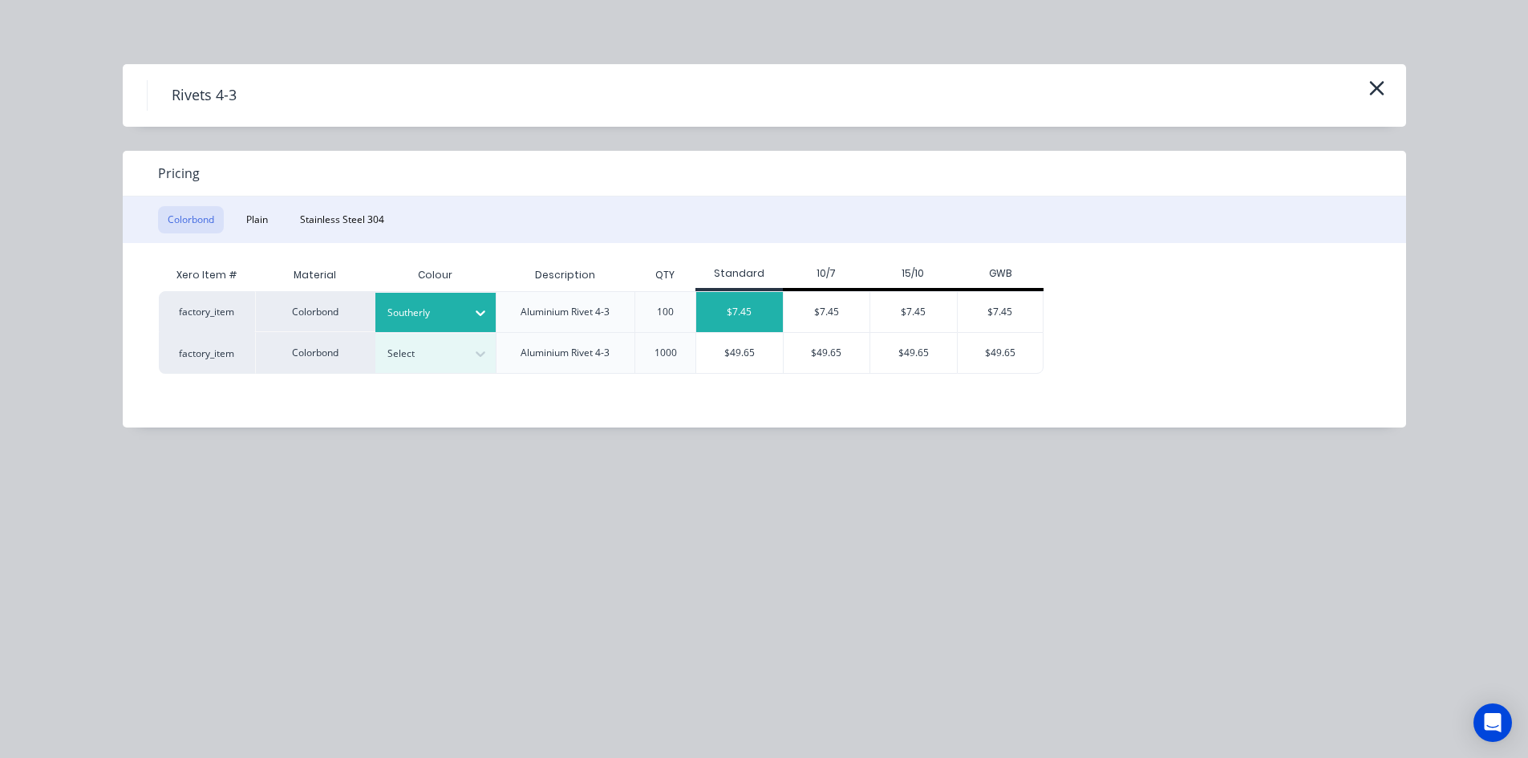
click at [751, 311] on div "$7.45" at bounding box center [739, 312] width 87 height 40
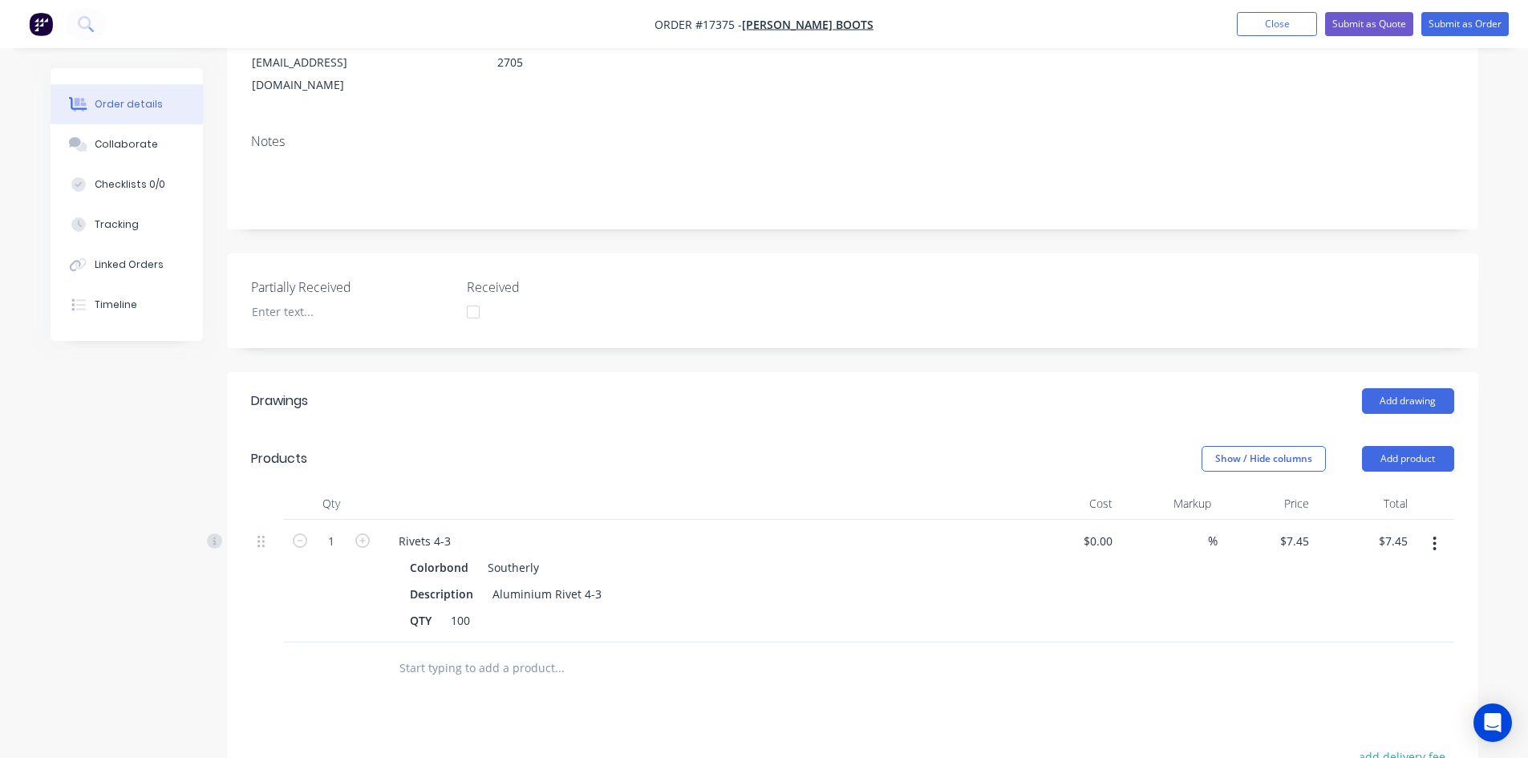
click at [452, 652] on input "text" at bounding box center [559, 668] width 321 height 32
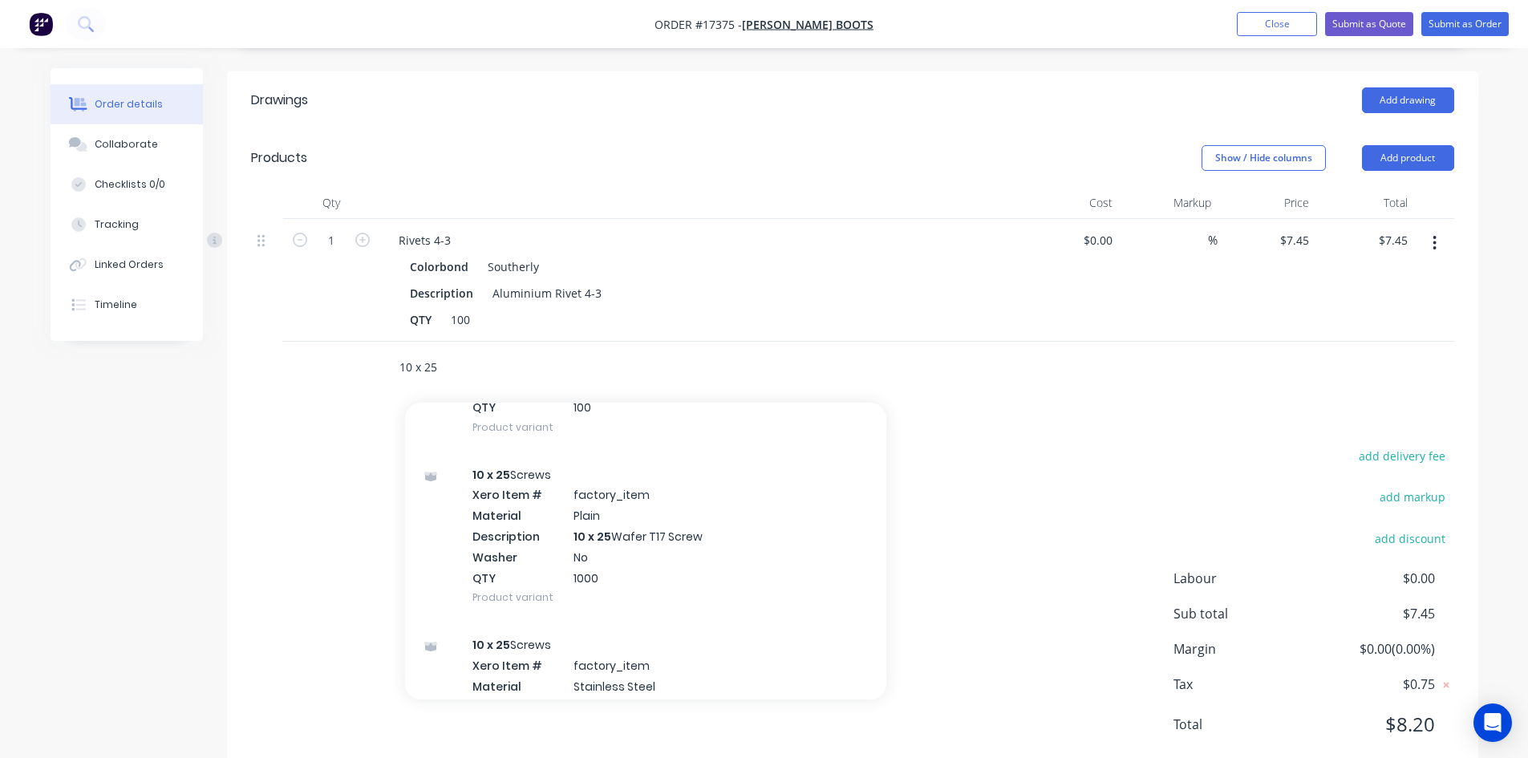
scroll to position [160, 0]
type input "10 x 25"
click at [1419, 145] on button "Add product" at bounding box center [1408, 158] width 92 height 26
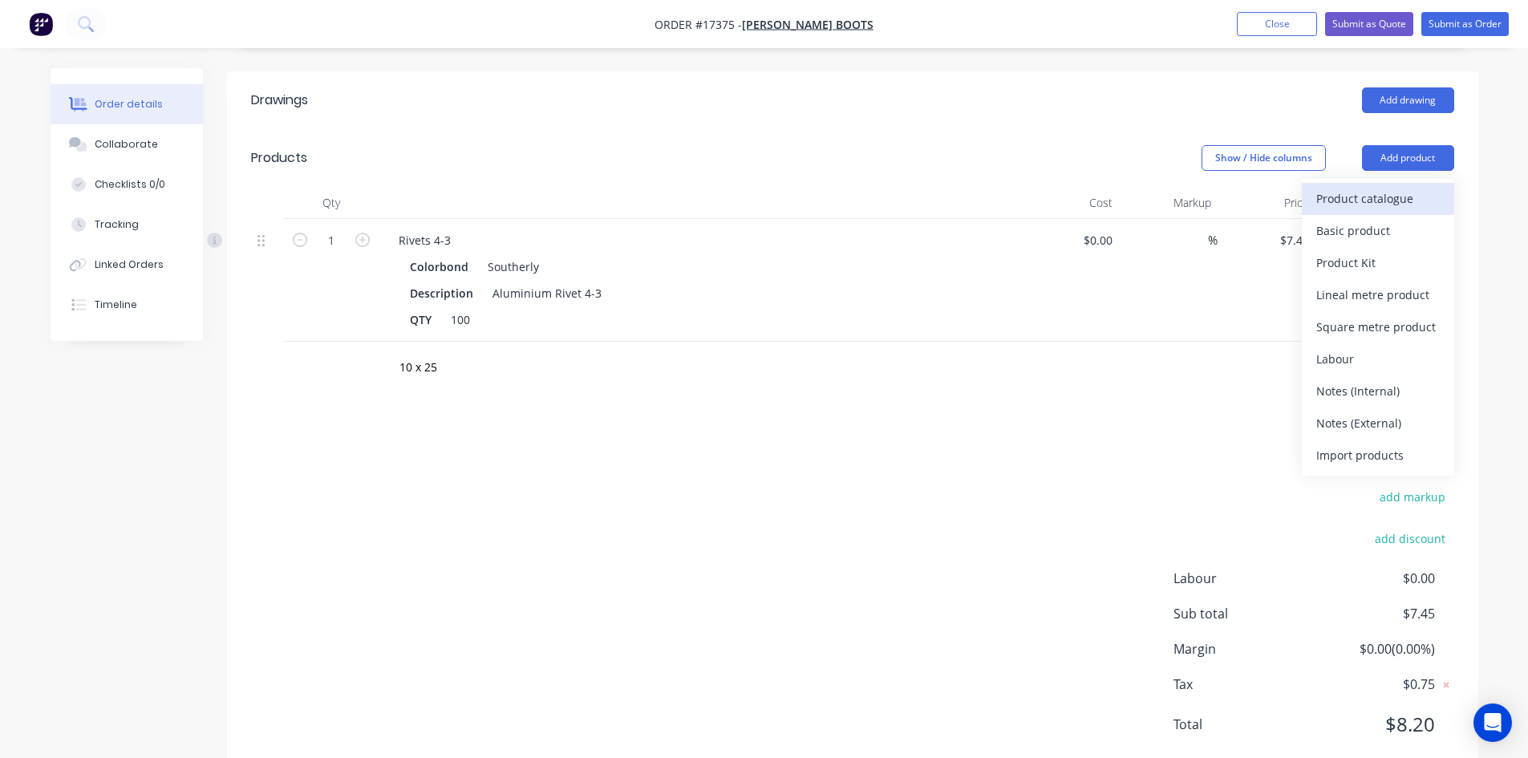
click at [1393, 187] on div "Product catalogue" at bounding box center [1377, 198] width 123 height 23
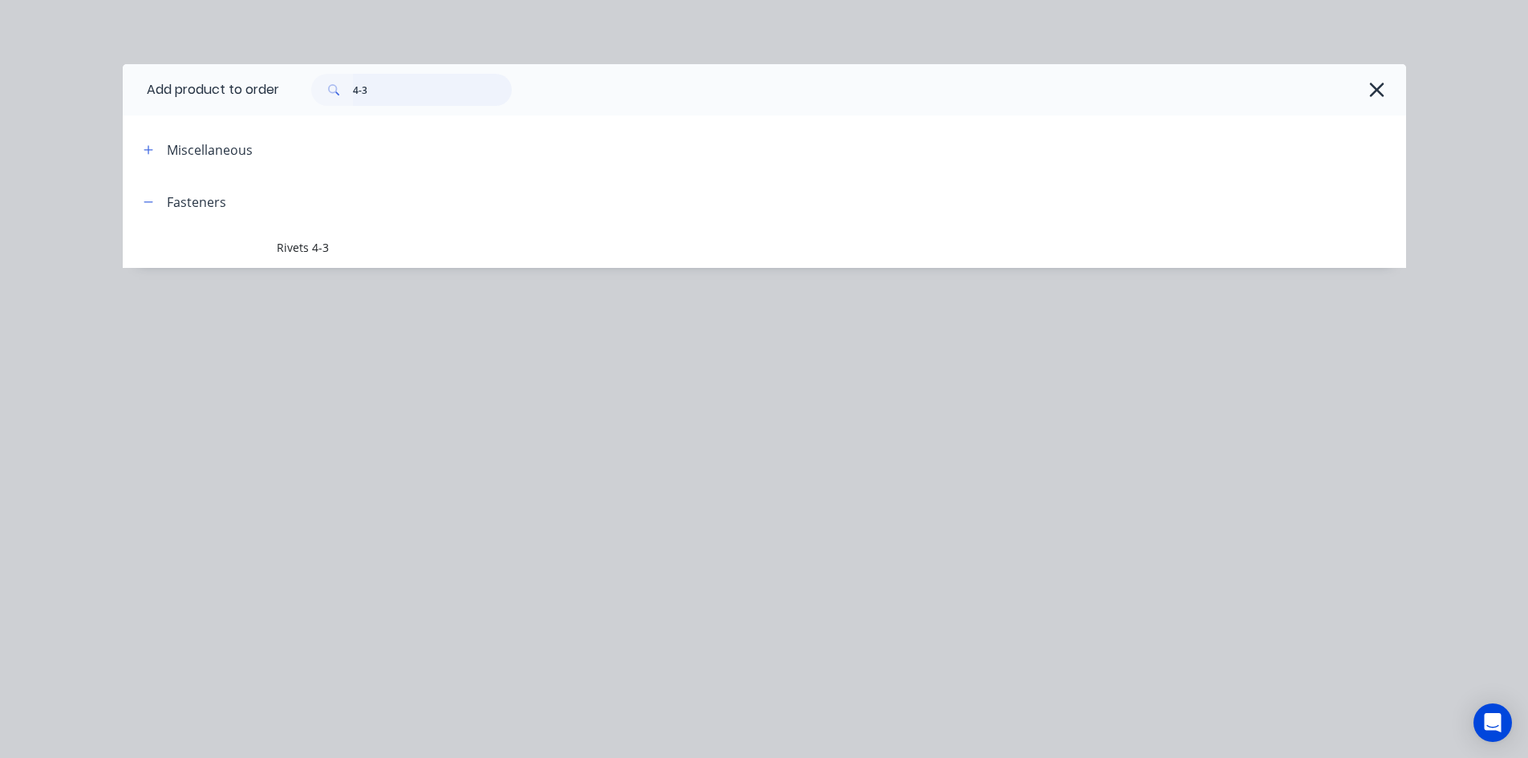
click at [410, 86] on input "4-3" at bounding box center [432, 90] width 159 height 32
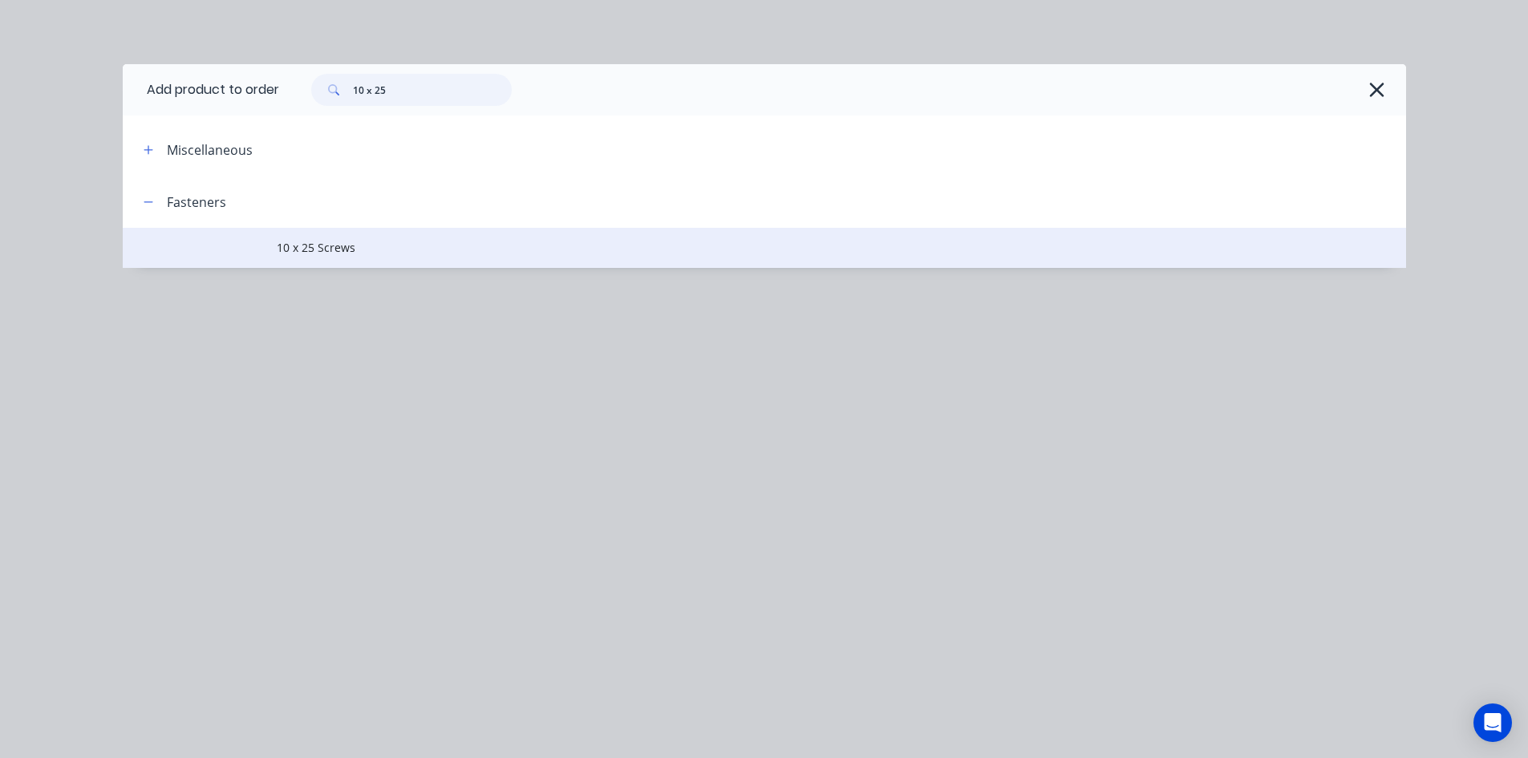
type input "10 x 25"
click at [386, 246] on span "10 x 25 Screws" at bounding box center [728, 247] width 903 height 17
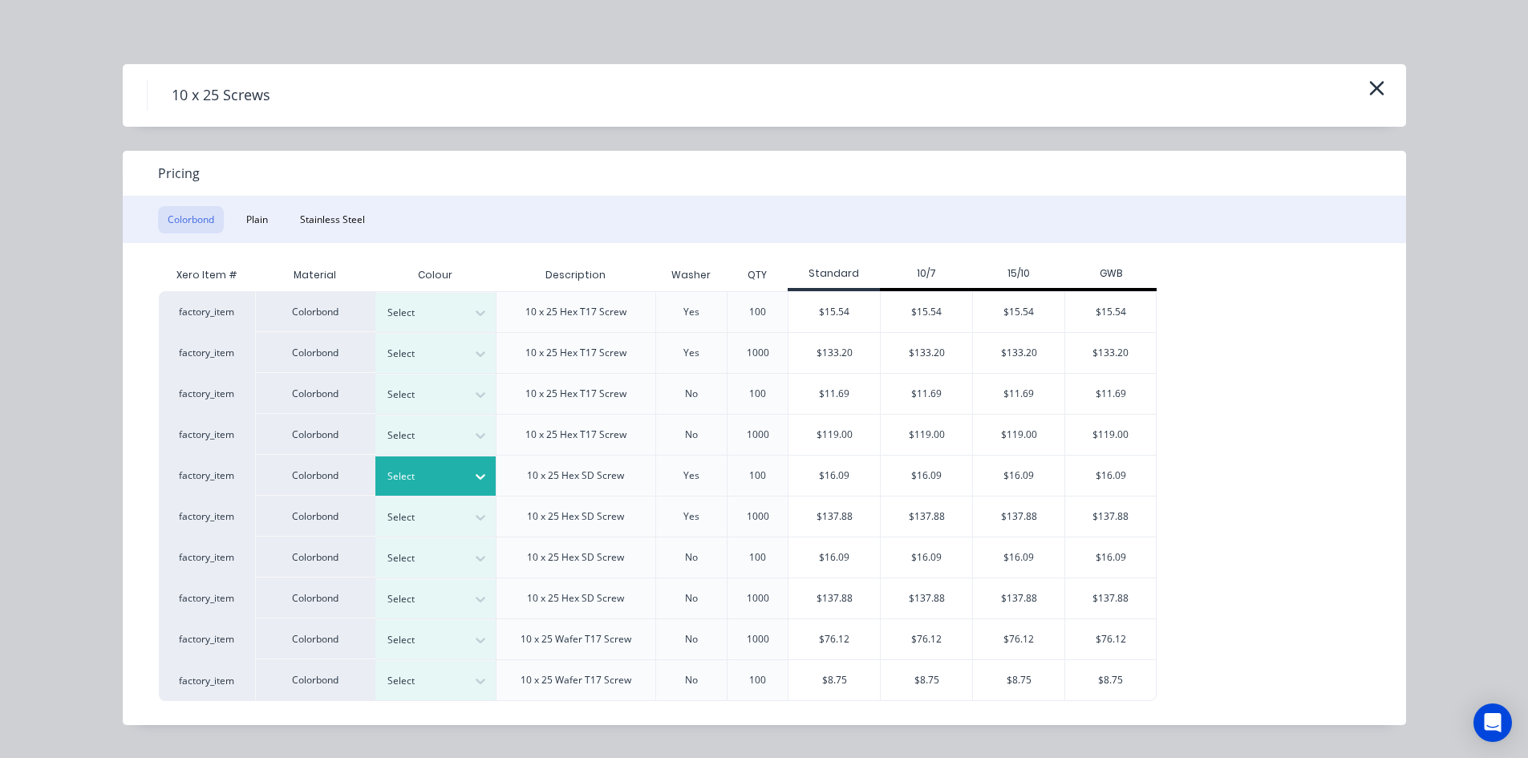
click at [476, 470] on icon at bounding box center [480, 476] width 16 height 16
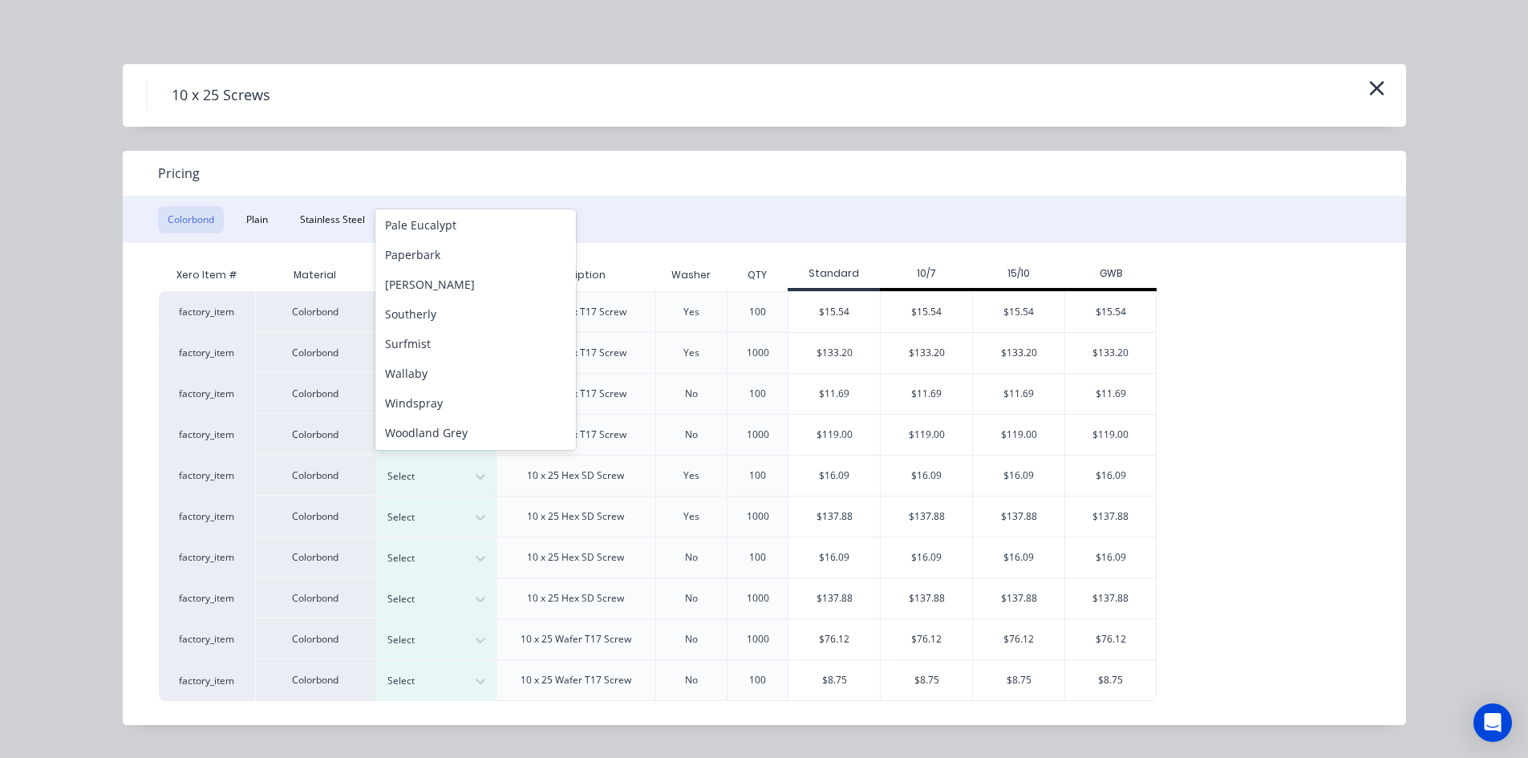
scroll to position [448, 0]
click at [448, 313] on div "Southerly" at bounding box center [475, 313] width 200 height 30
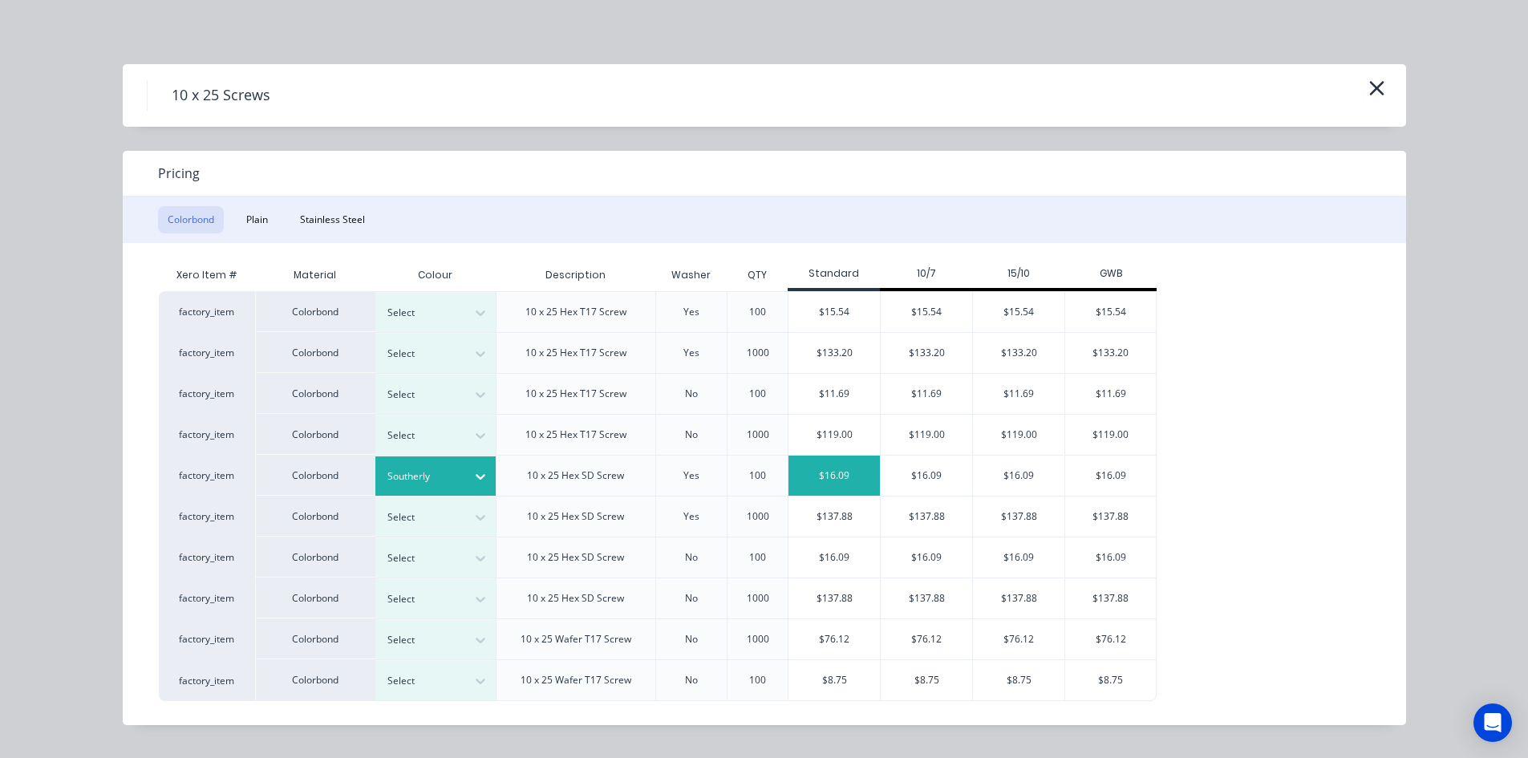
click at [840, 475] on div "$16.09" at bounding box center [833, 476] width 91 height 40
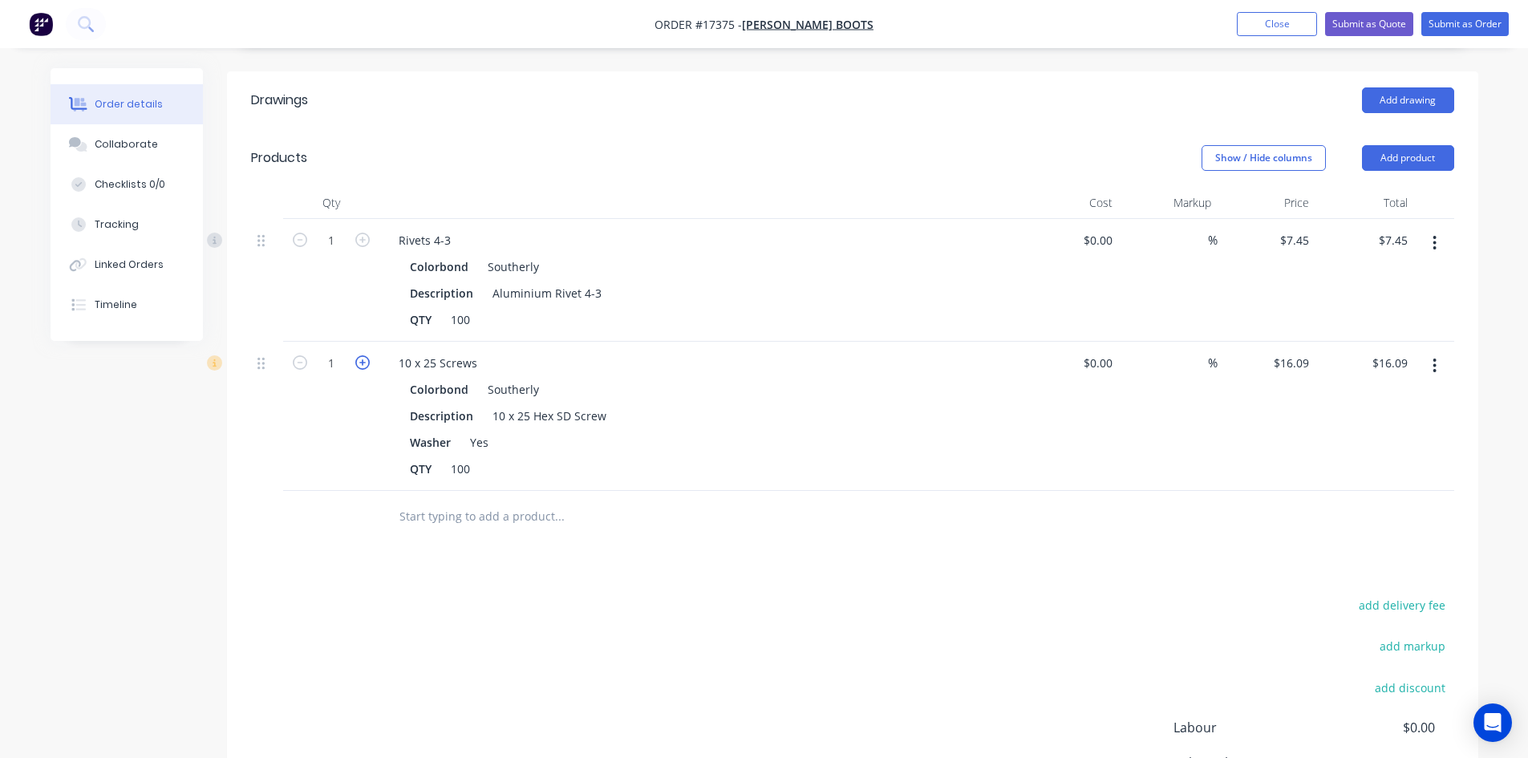
click at [366, 355] on icon "button" at bounding box center [362, 362] width 14 height 14
type input "2"
type input "$32.18"
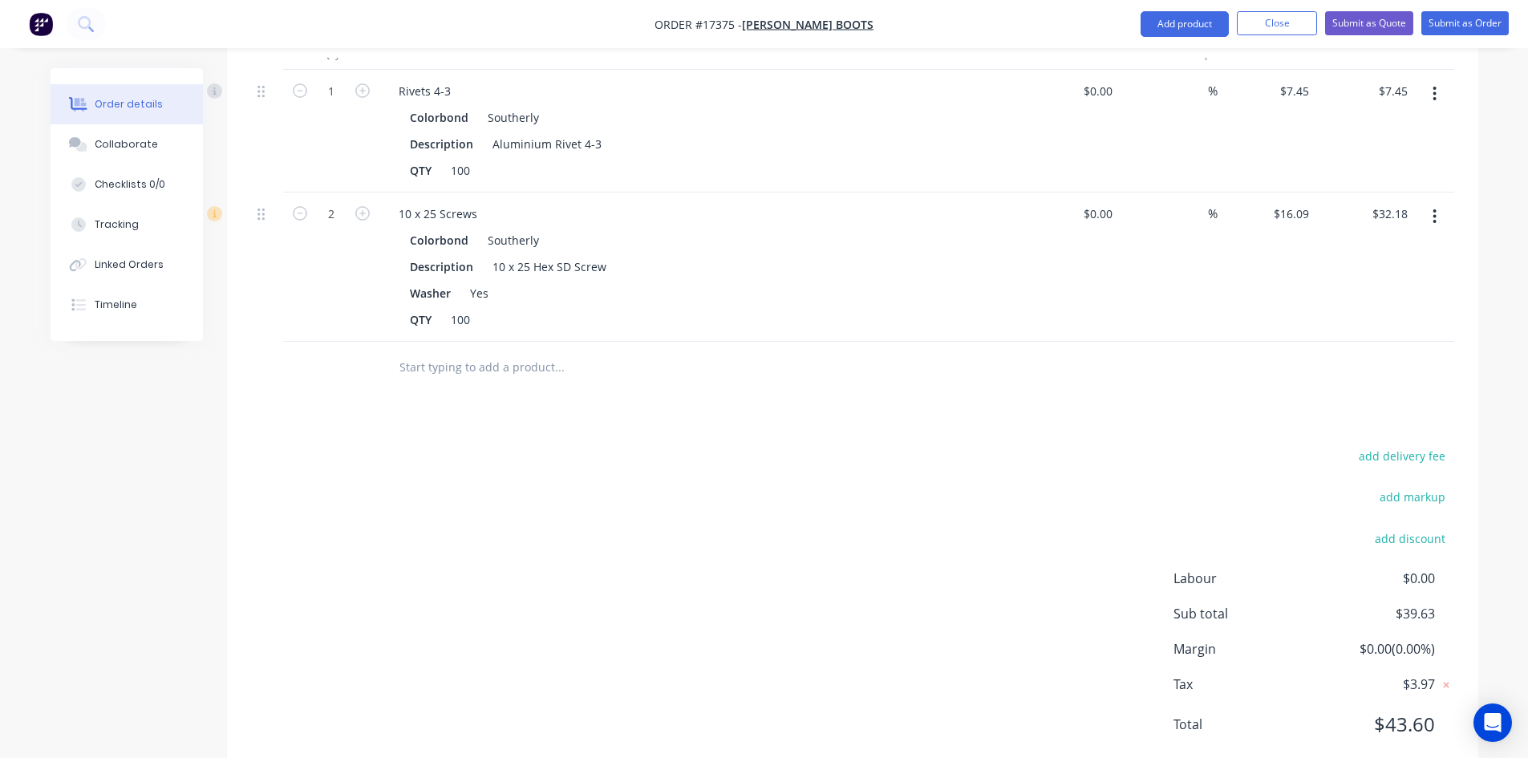
click at [662, 568] on div "add delivery fee add markup add discount Labour $0.00 Sub total $39.63 Margin $…" at bounding box center [852, 600] width 1203 height 310
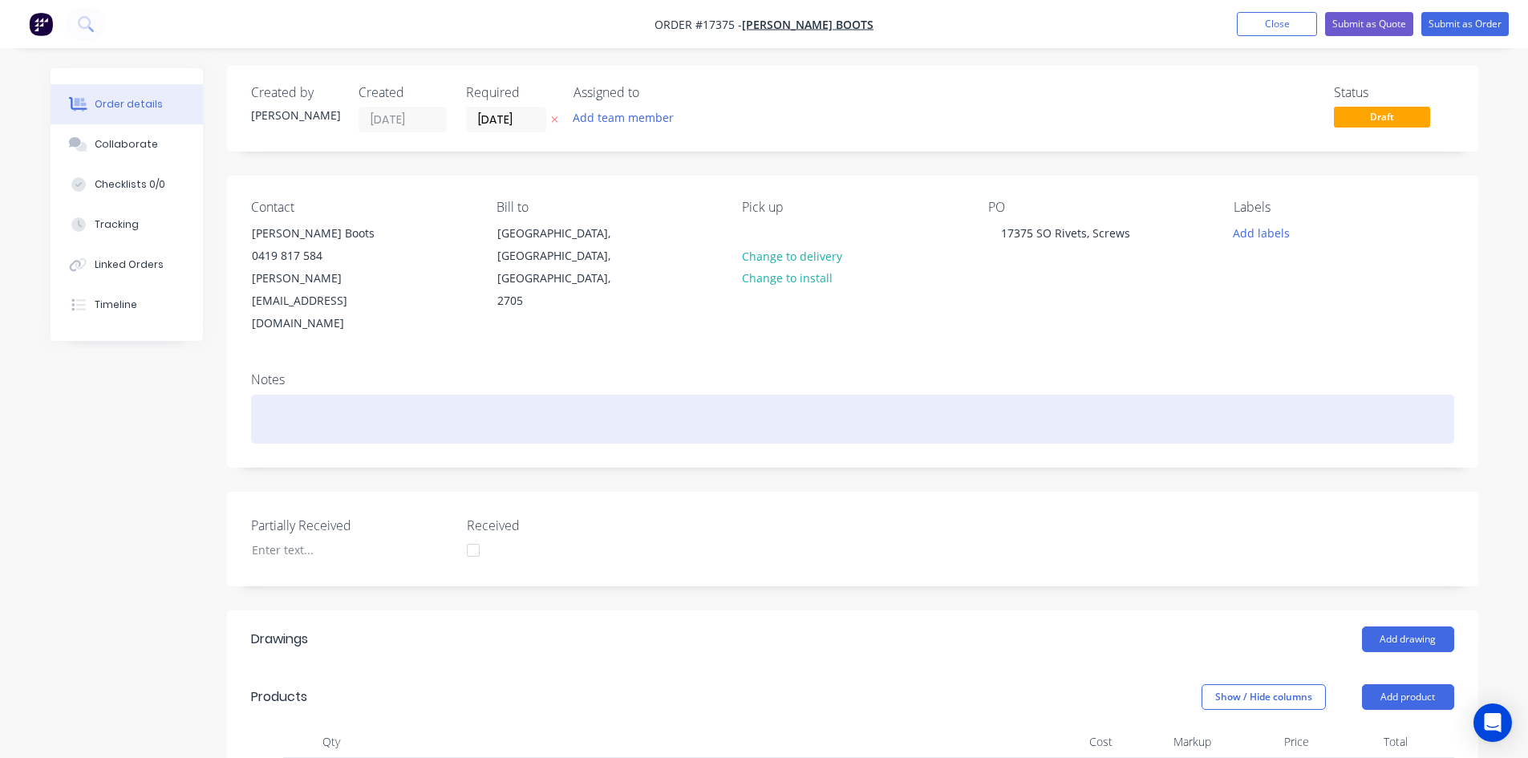
scroll to position [0, 0]
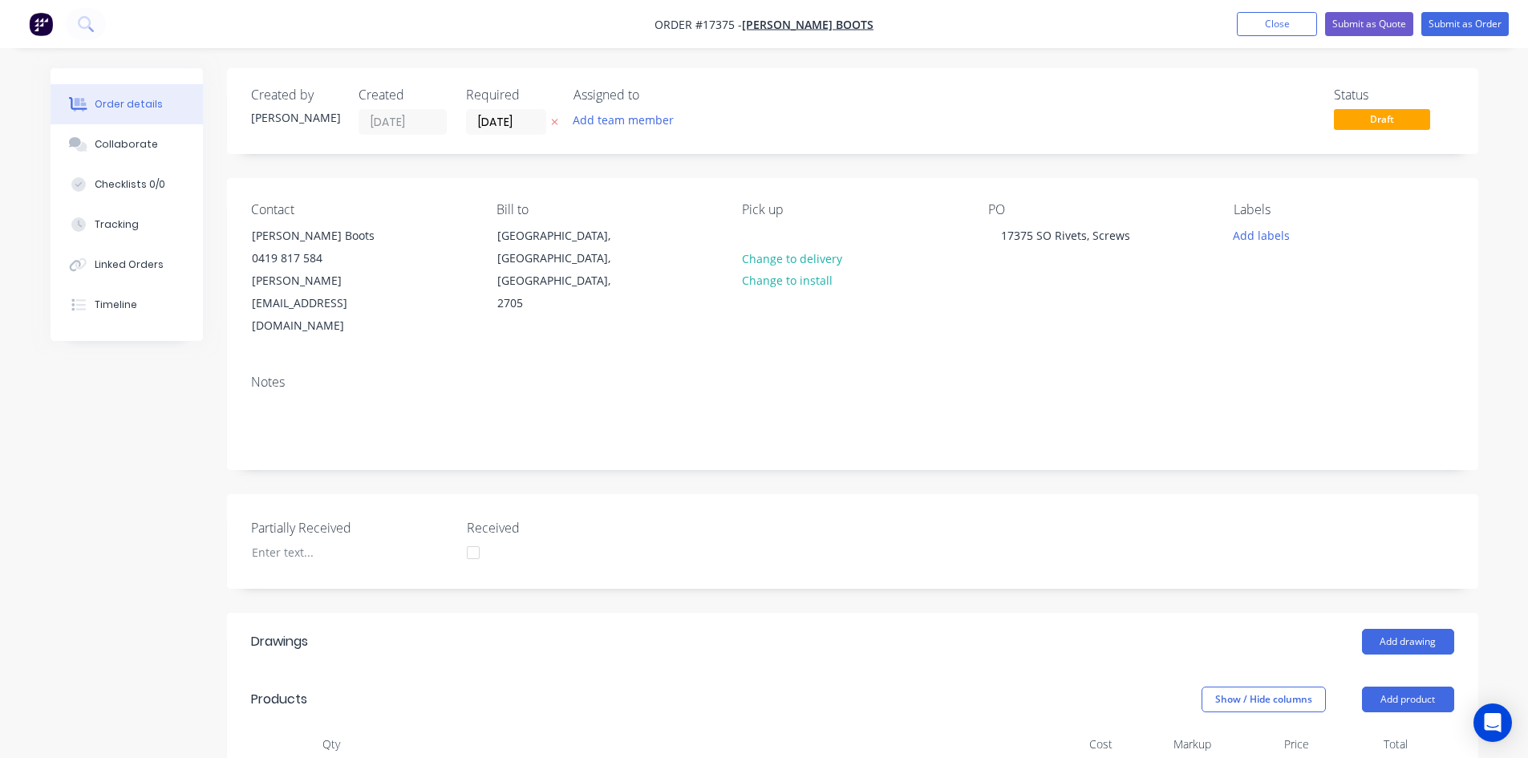
click at [913, 18] on nav "Order #17375 - [PERSON_NAME] Boots Add product Close Submit as Quote Submit as …" at bounding box center [764, 24] width 1528 height 48
click at [917, 26] on nav "Order #17375 - [PERSON_NAME] Boots Add product Close Submit as Quote Submit as …" at bounding box center [764, 24] width 1528 height 48
click at [897, 22] on nav "Order #17375 - [PERSON_NAME] Boots Add product Close Submit as Quote Submit as …" at bounding box center [764, 24] width 1528 height 48
click at [882, 22] on nav "Order #17375 - [PERSON_NAME] Boots Add product Close Submit as Quote Submit as …" at bounding box center [764, 24] width 1528 height 48
click at [885, 22] on nav "Order #17375 - [PERSON_NAME] Boots Add product Close Submit as Quote Submit as …" at bounding box center [764, 24] width 1528 height 48
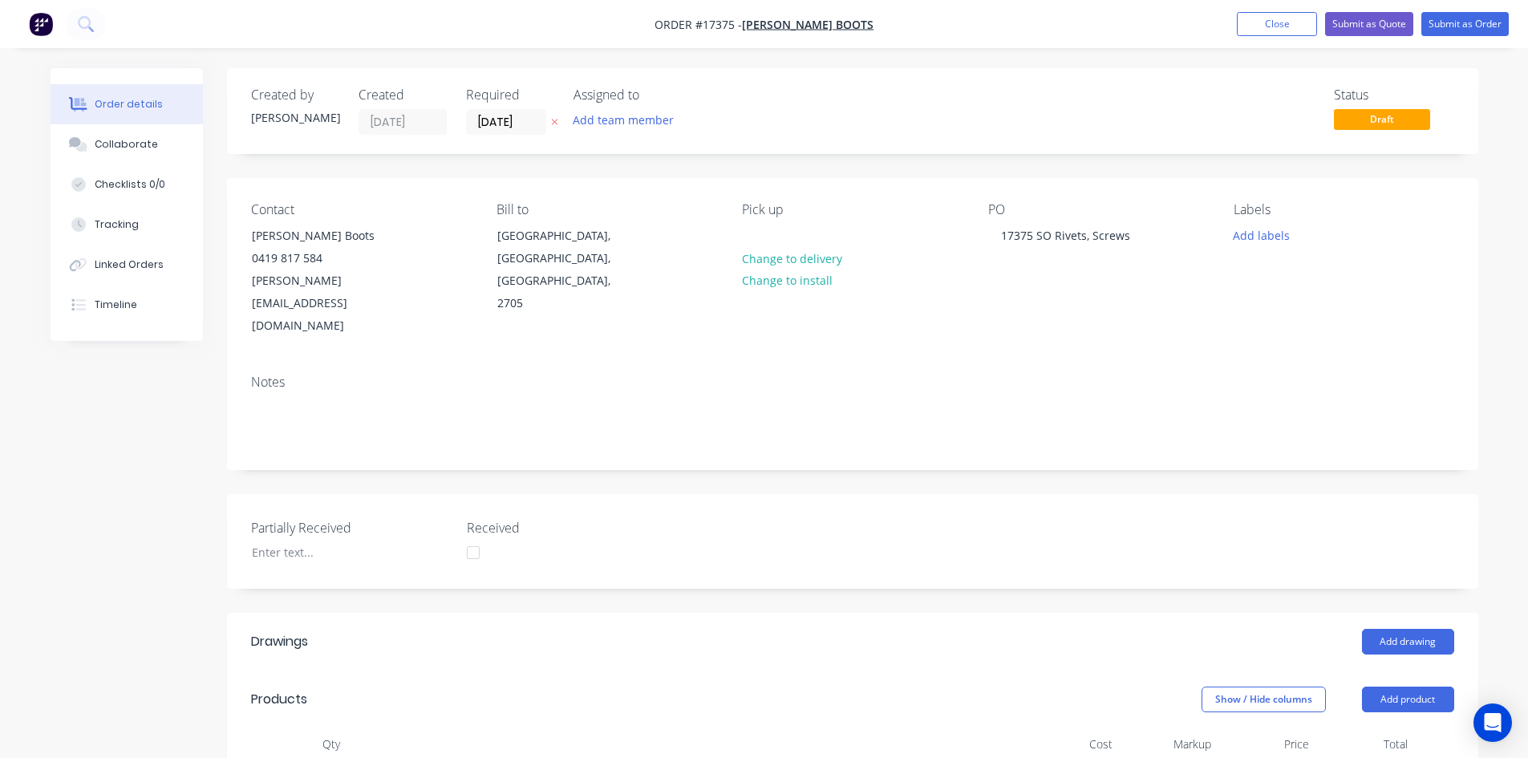
click at [889, 18] on nav "Order #17375 - [PERSON_NAME] Boots Add product Close Submit as Quote Submit as …" at bounding box center [764, 24] width 1528 height 48
